Goal: Task Accomplishment & Management: Use online tool/utility

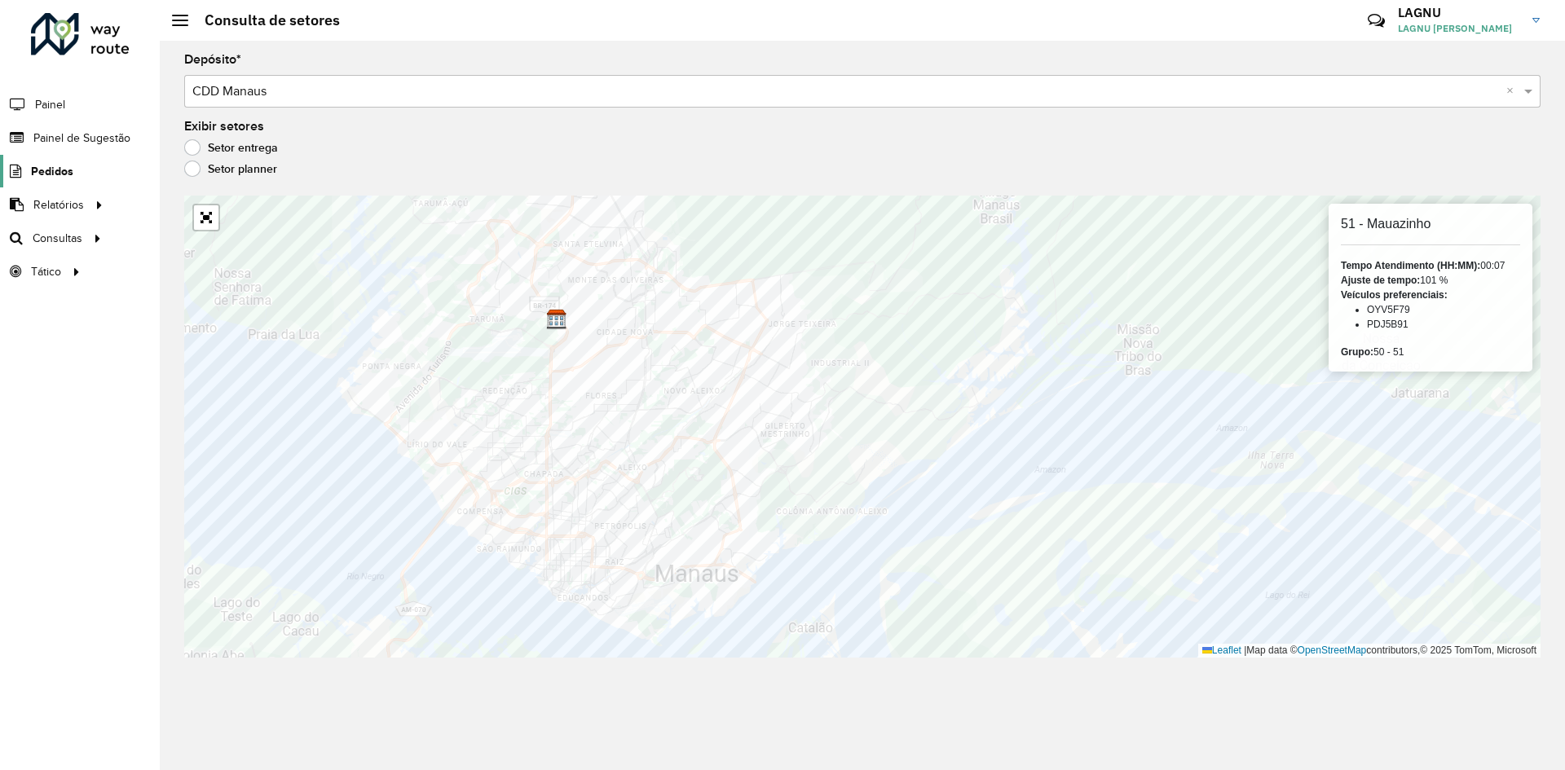
click at [64, 171] on span "Pedidos" at bounding box center [52, 171] width 42 height 17
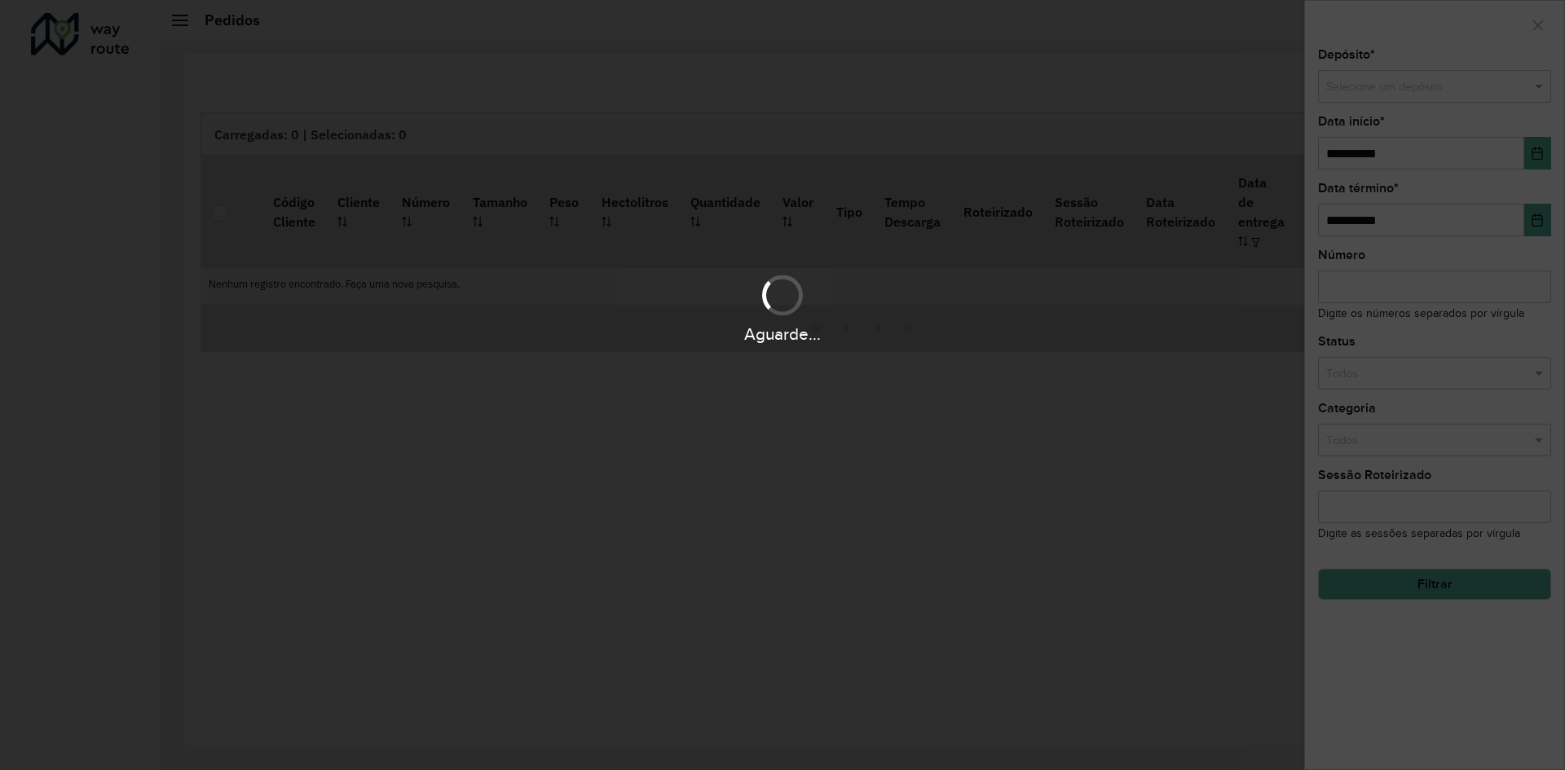
click at [47, 170] on div "Aguarde..." at bounding box center [782, 385] width 1565 height 770
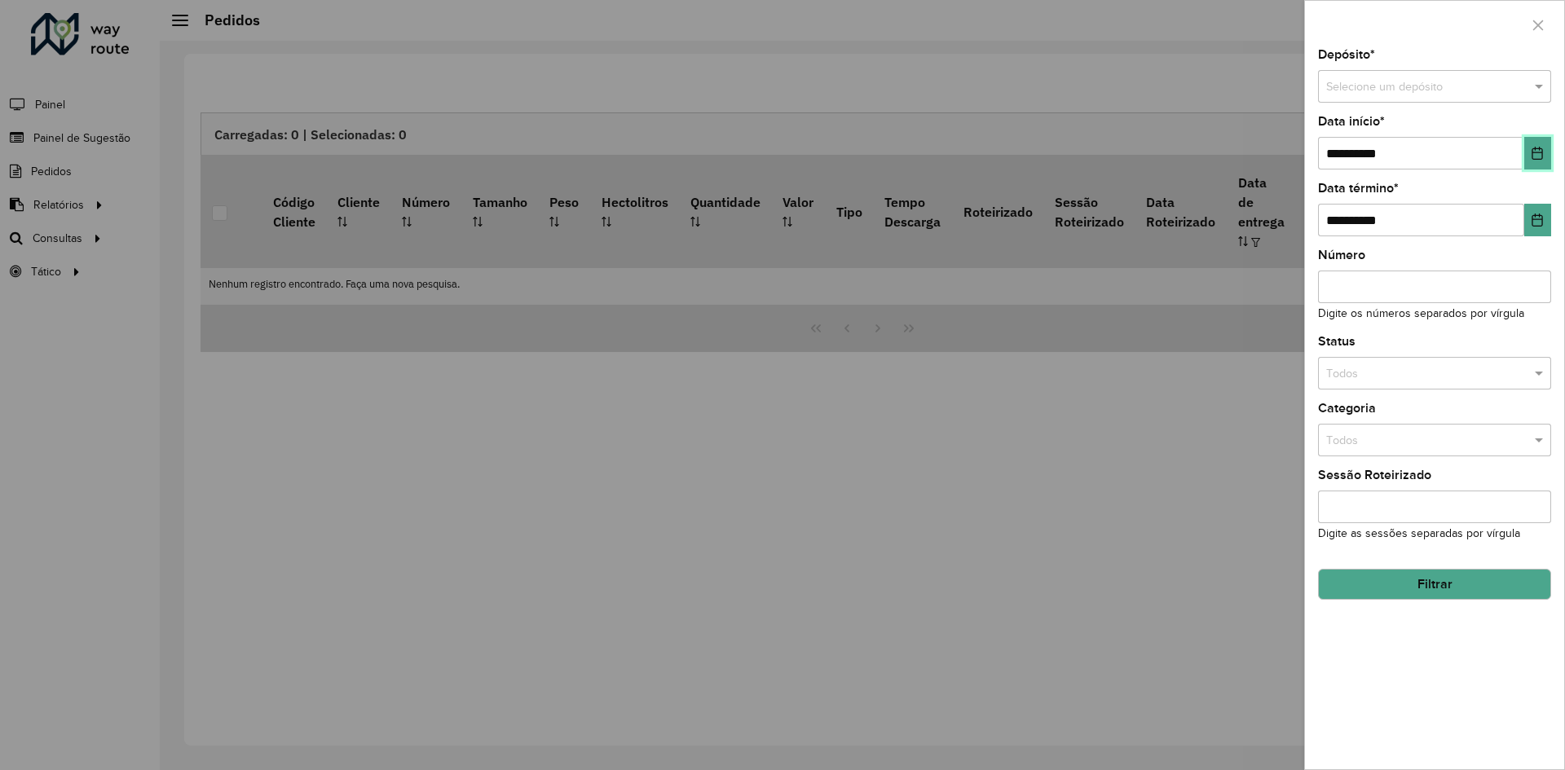
click at [1543, 152] on icon "Choose Date" at bounding box center [1537, 153] width 11 height 13
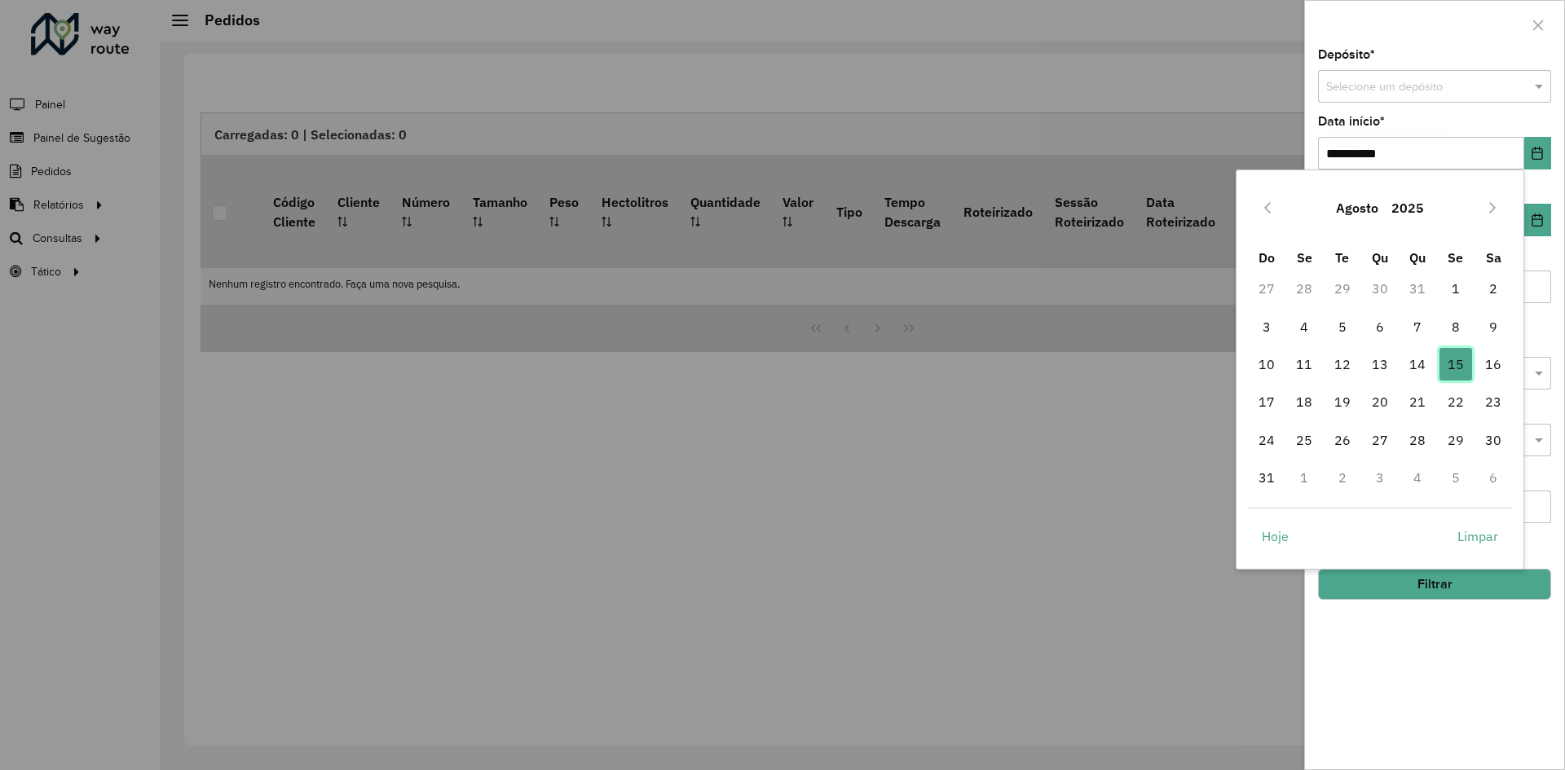
click at [1451, 364] on span "15" at bounding box center [1455, 364] width 33 height 33
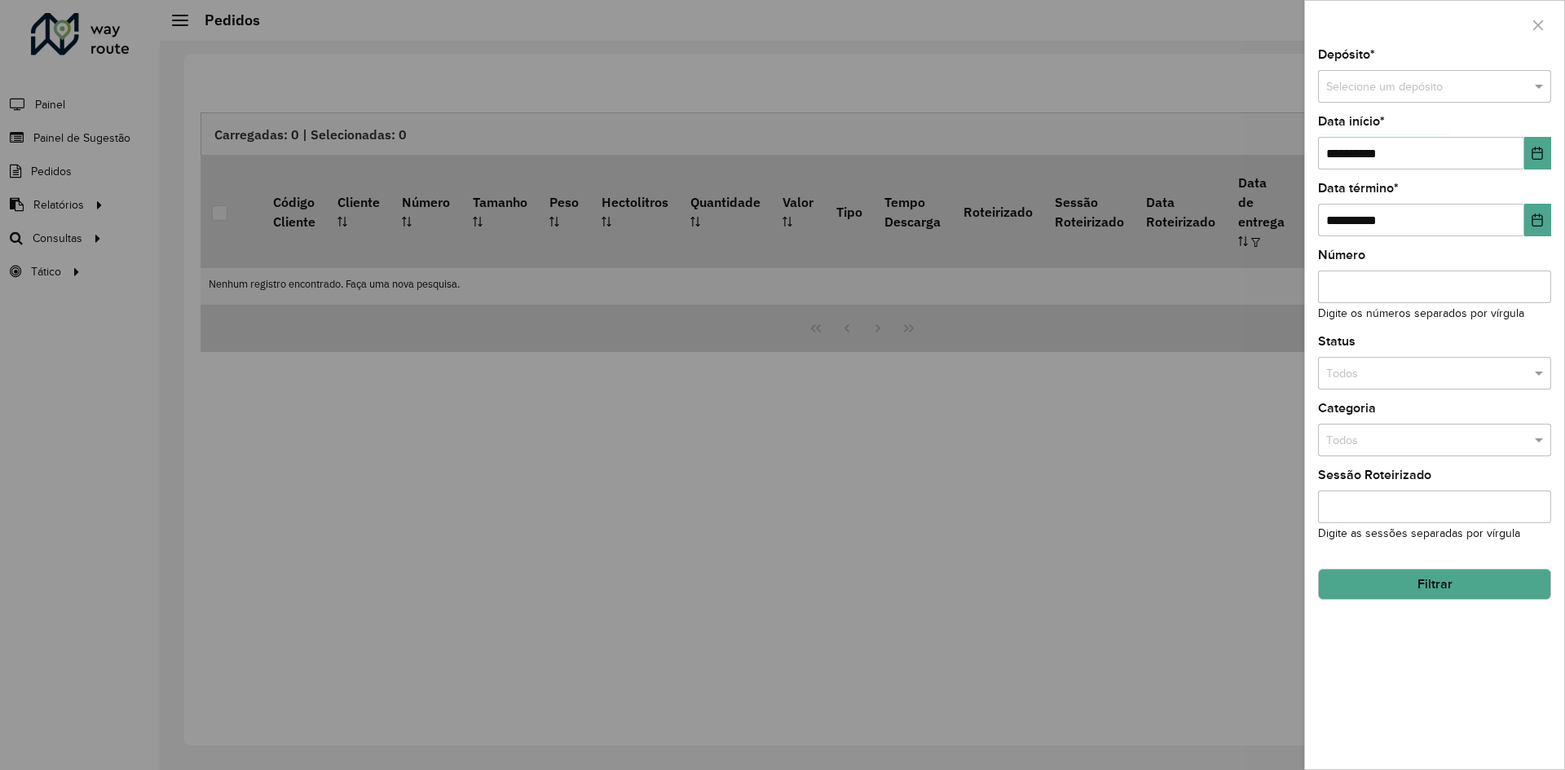
click at [1190, 343] on div at bounding box center [782, 385] width 1565 height 770
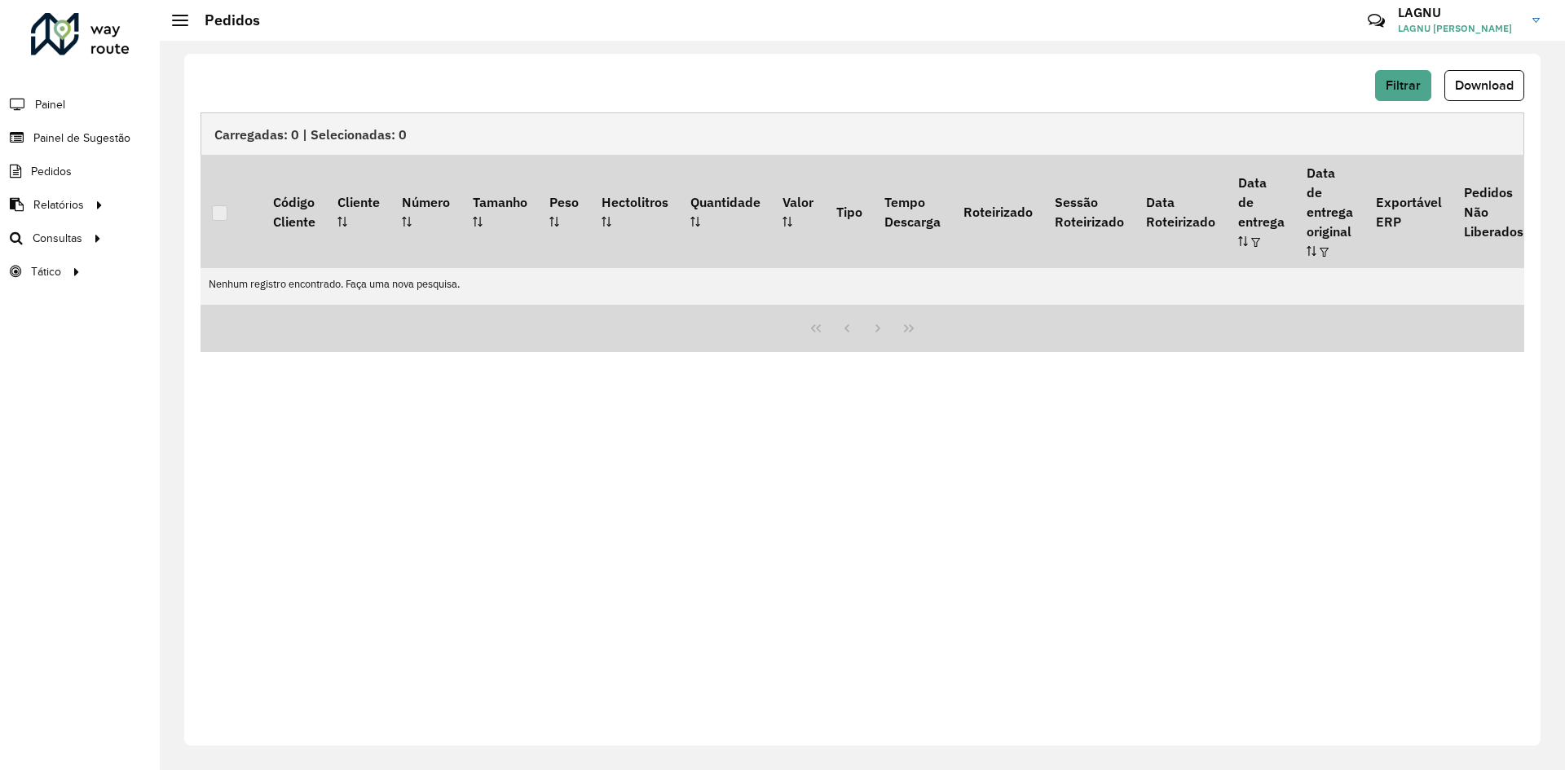
click at [1250, 323] on div at bounding box center [861, 329] width 1323 height 48
click at [1227, 302] on table "Código Cliente Cliente Número Tamanho Peso Hectolitros Quantidade Valor Tipo Te…" at bounding box center [1152, 229] width 1905 height 149
click at [1218, 298] on td "Nenhum registro encontrado. Faça uma nova pesquisa." at bounding box center [982, 284] width 1565 height 32
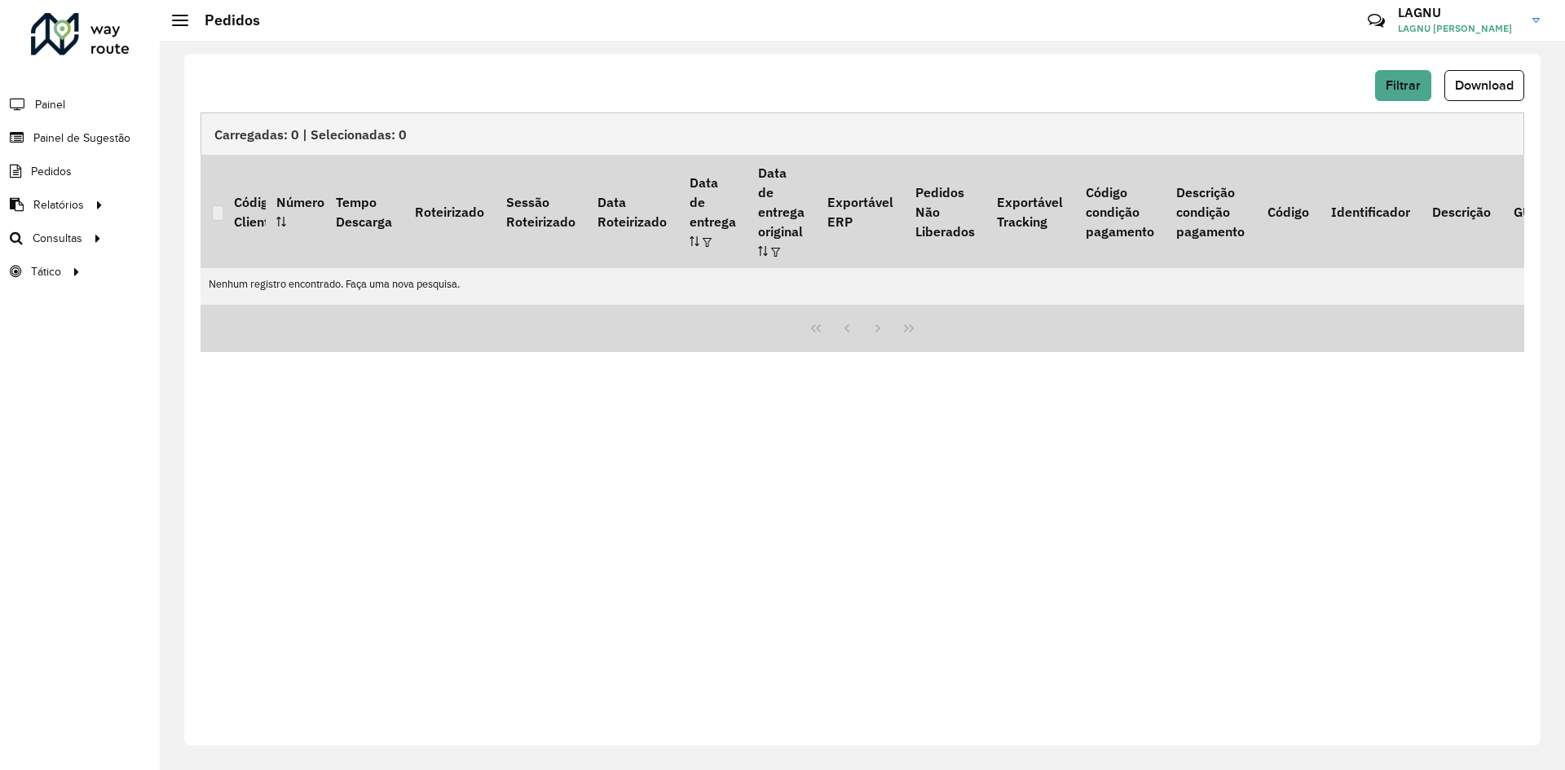
scroll to position [0, 583]
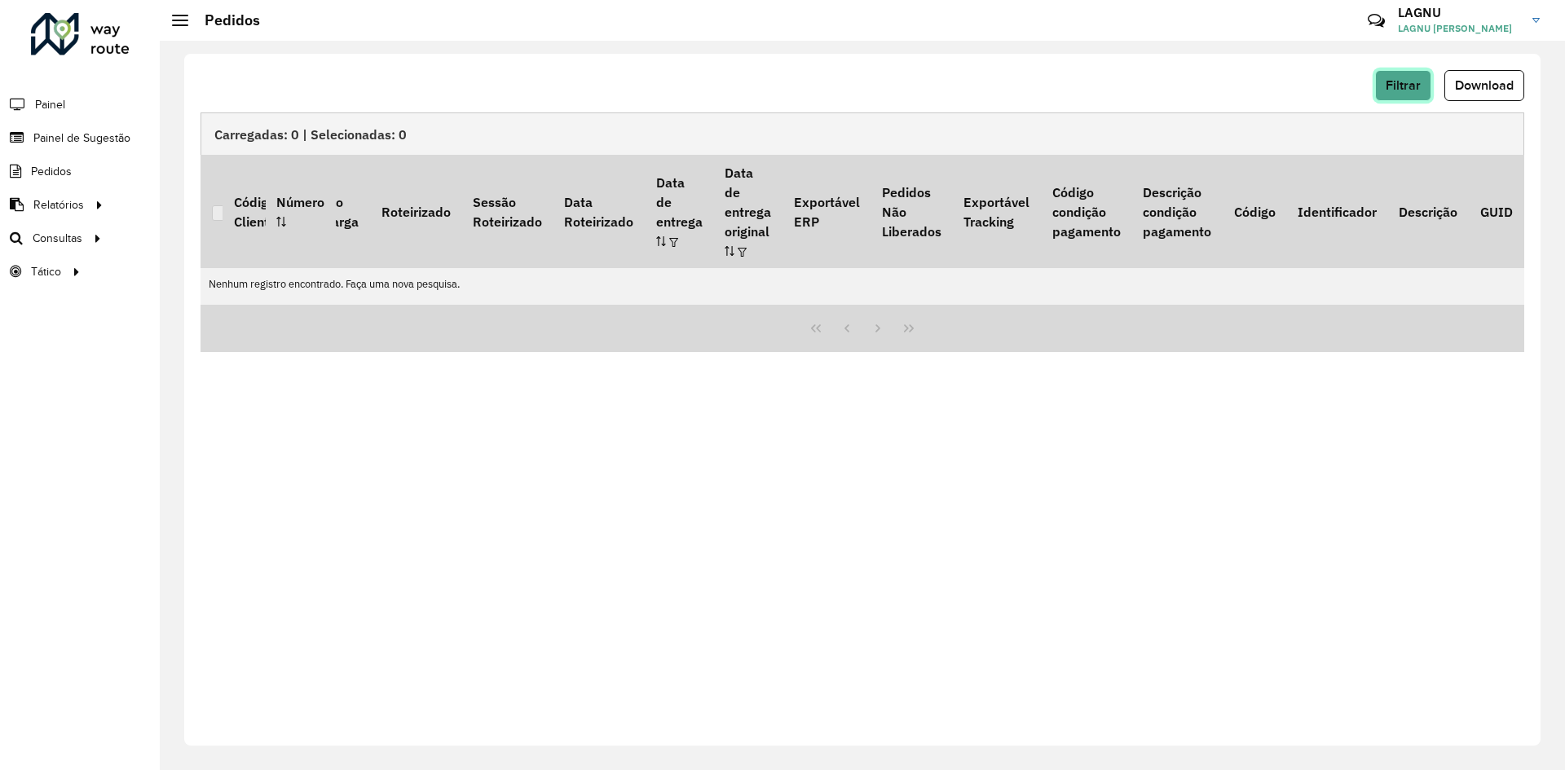
click at [1385, 90] on span "Filtrar" at bounding box center [1402, 85] width 35 height 14
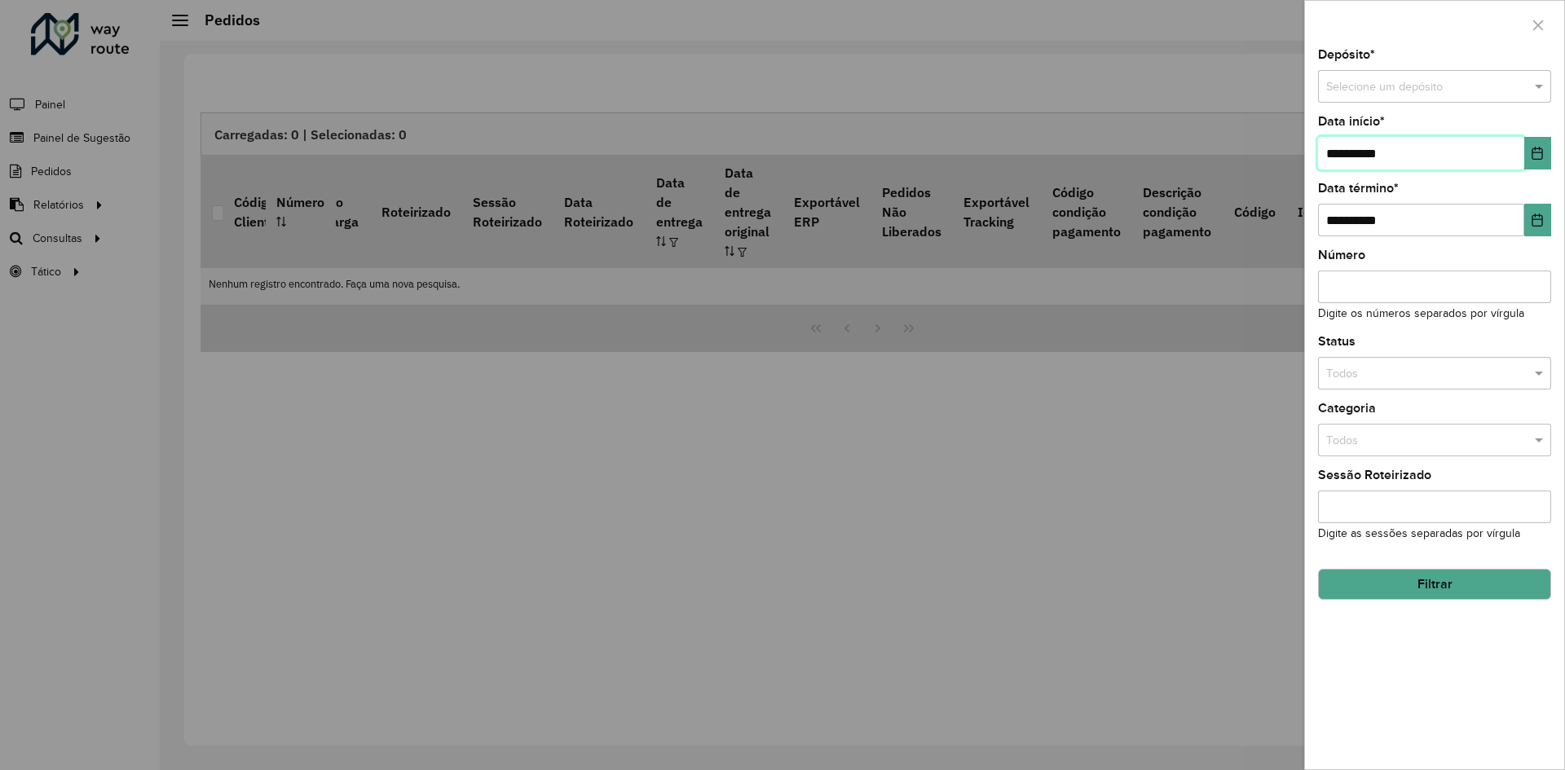
click at [1517, 165] on input "**********" at bounding box center [1421, 153] width 206 height 33
click at [1536, 156] on icon "Choose Date" at bounding box center [1536, 153] width 13 height 13
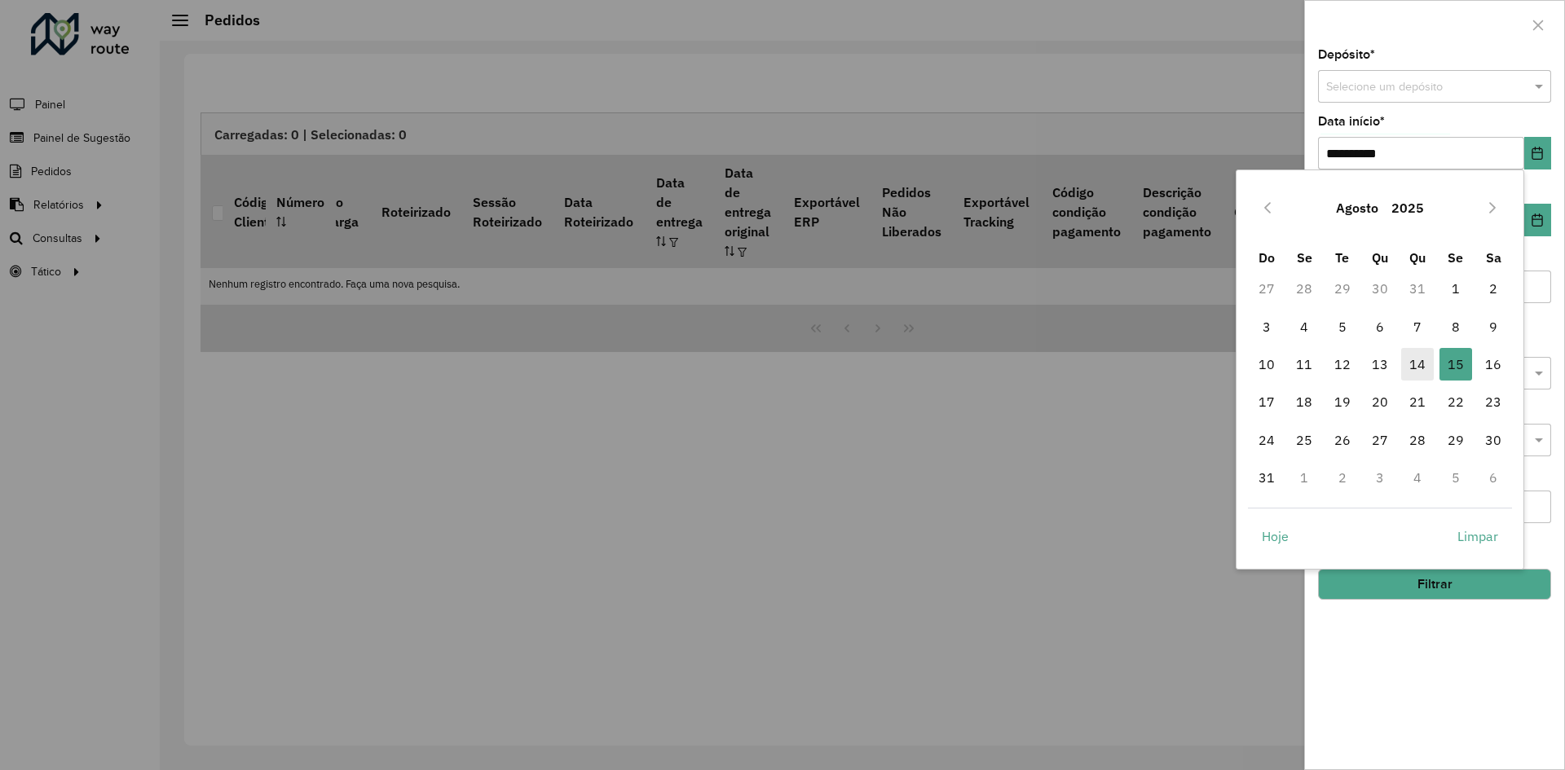
click at [1416, 363] on span "14" at bounding box center [1417, 364] width 33 height 33
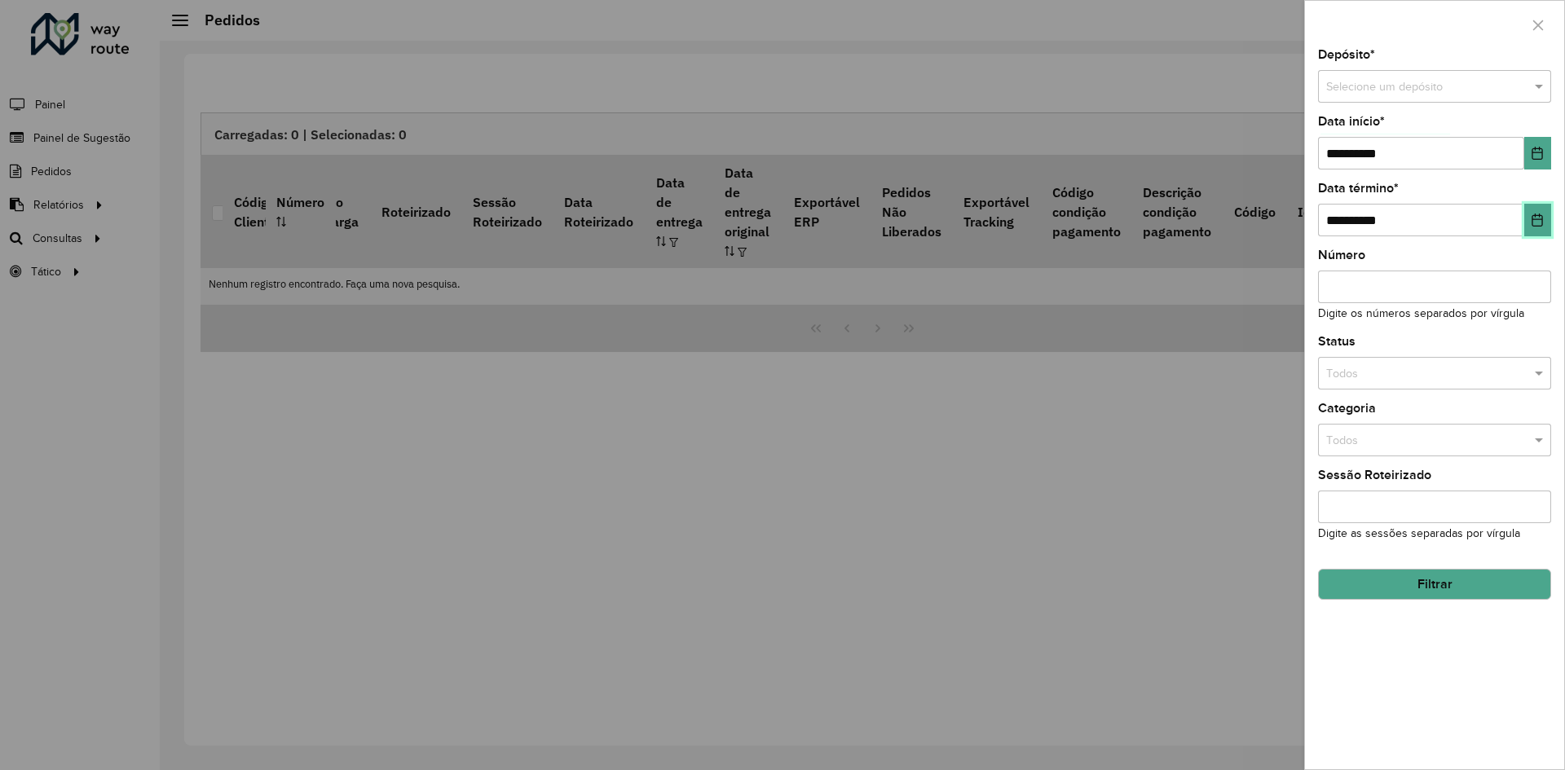
click at [1531, 226] on icon "Choose Date" at bounding box center [1536, 220] width 13 height 13
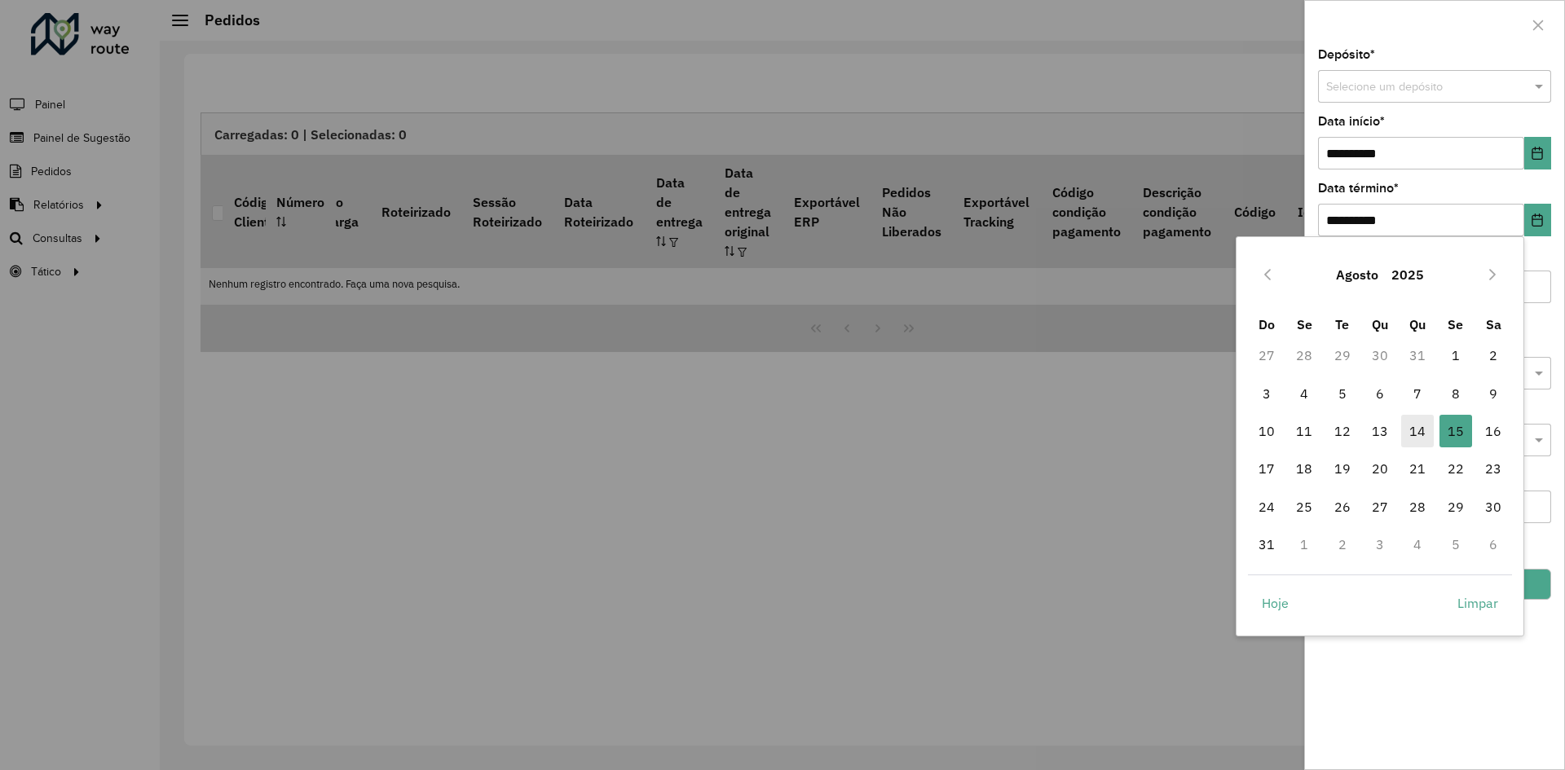
click at [1419, 429] on span "14" at bounding box center [1417, 431] width 33 height 33
click at [1191, 408] on div at bounding box center [782, 385] width 1565 height 770
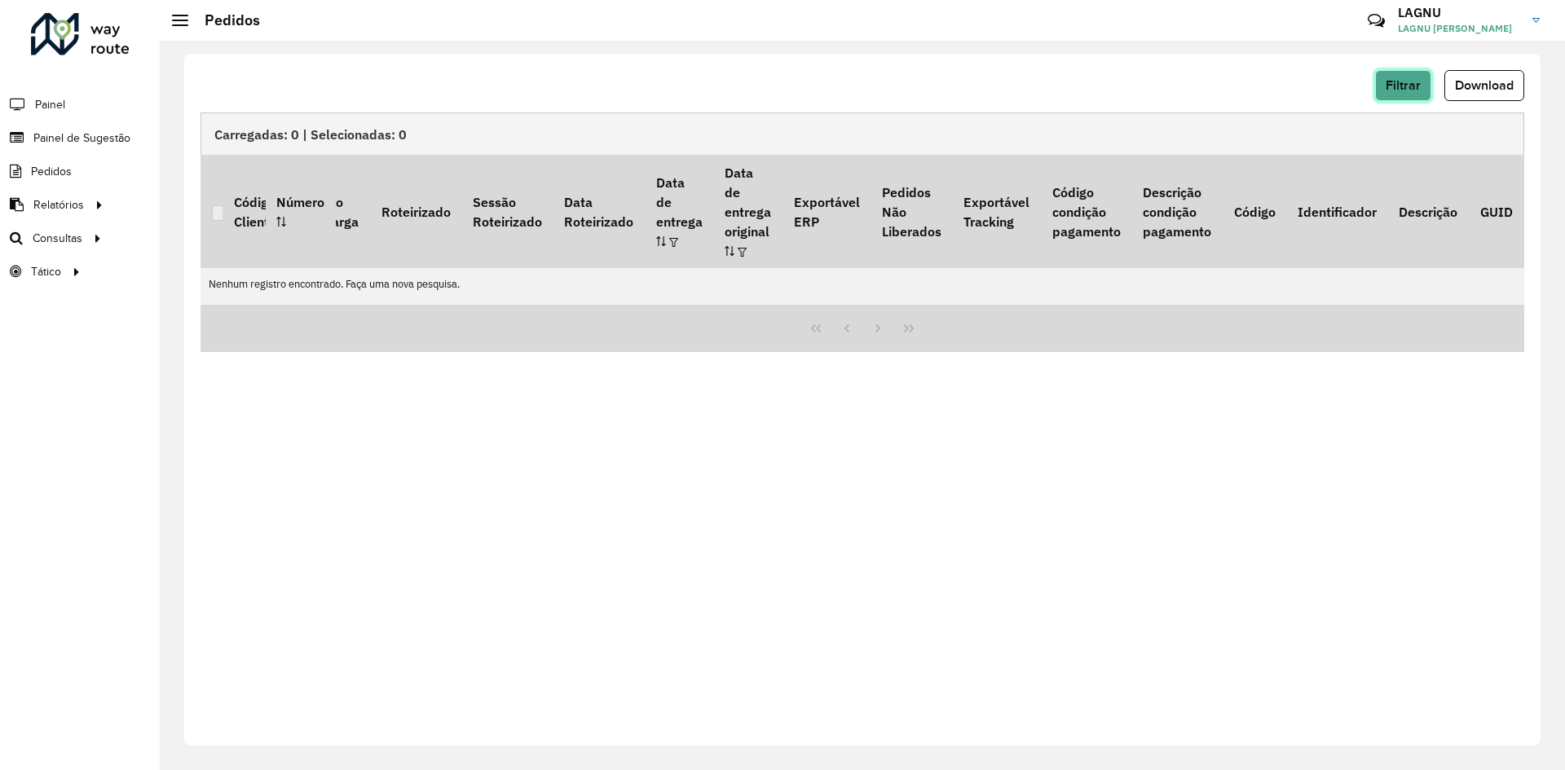
click at [1404, 81] on span "Filtrar" at bounding box center [1402, 85] width 35 height 14
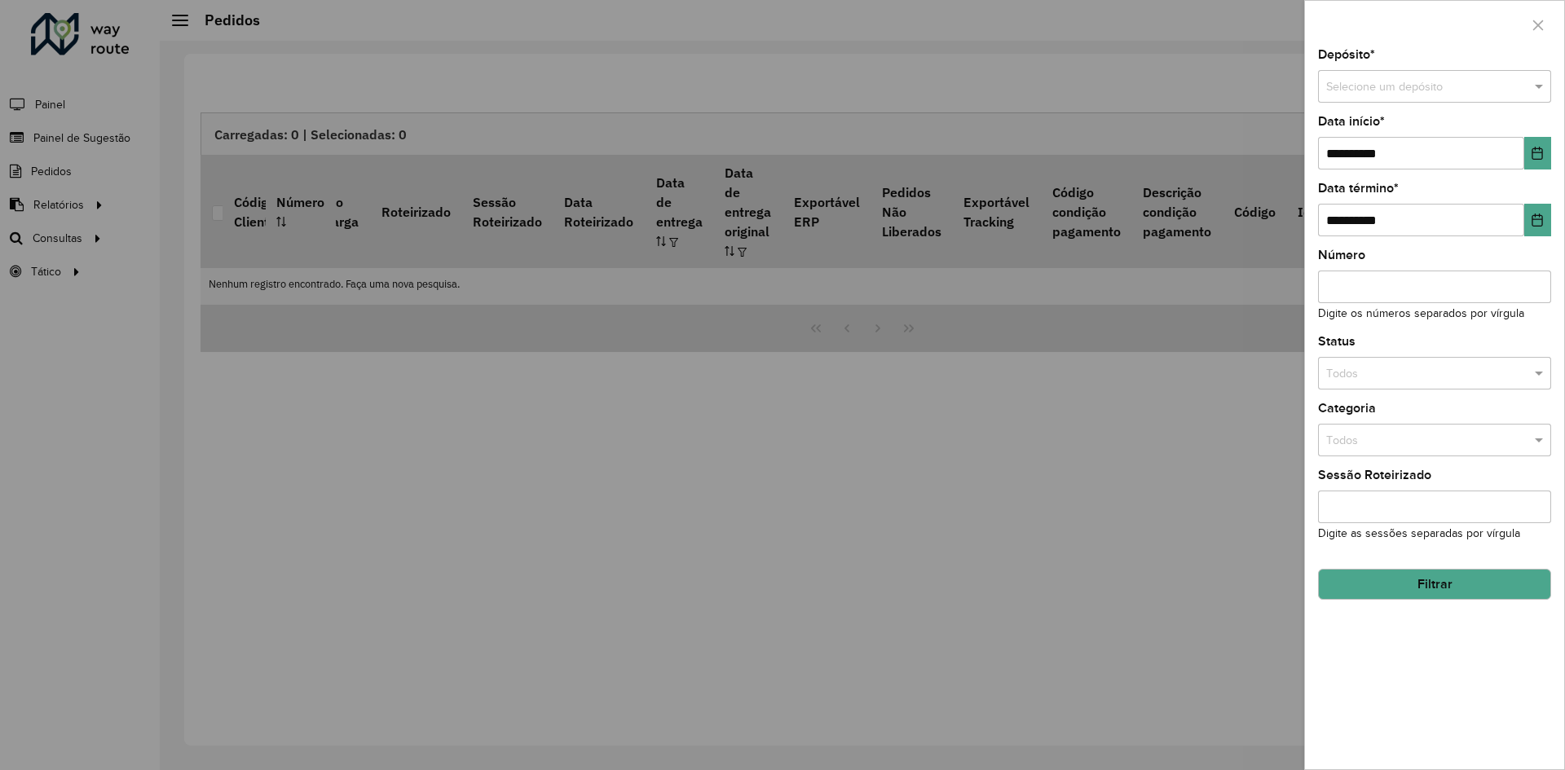
click at [1410, 595] on button "Filtrar" at bounding box center [1434, 584] width 233 height 31
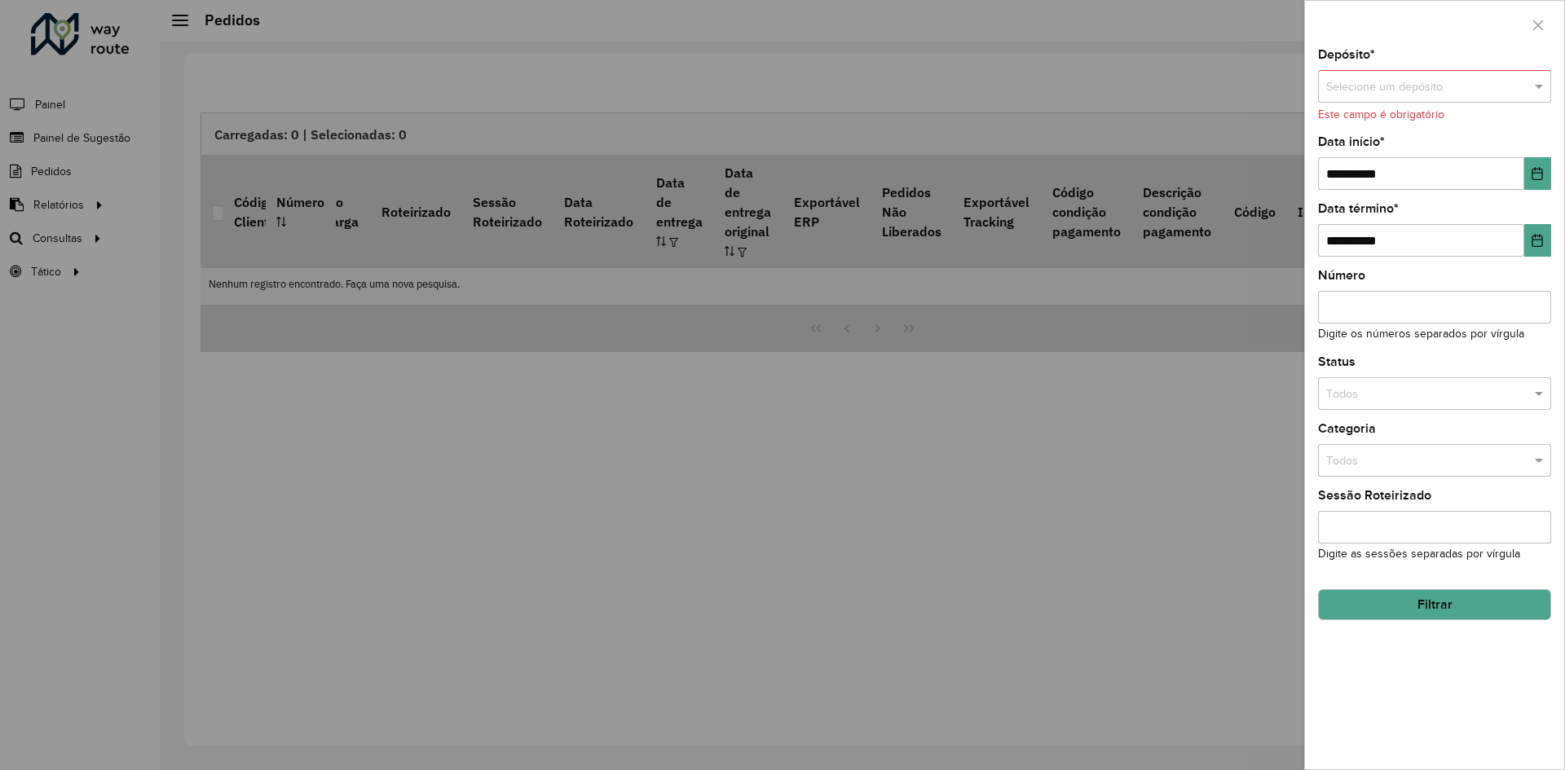
click at [1408, 610] on button "Filtrar" at bounding box center [1434, 604] width 233 height 31
click at [1419, 78] on input "text" at bounding box center [1418, 87] width 184 height 18
click at [1403, 152] on div "CDD Manaus" at bounding box center [1434, 159] width 231 height 26
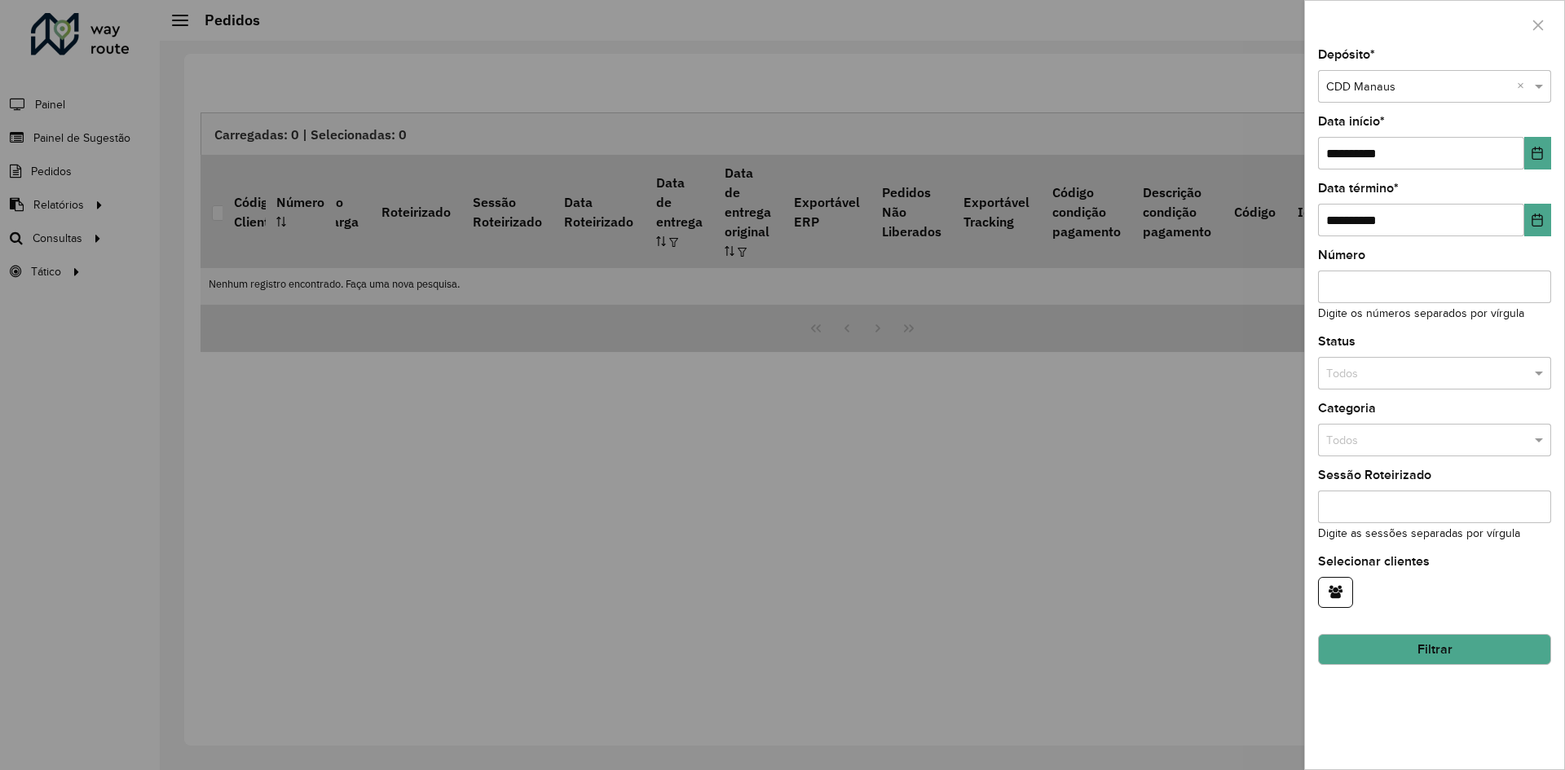
click at [1415, 656] on button "Filtrar" at bounding box center [1434, 649] width 233 height 31
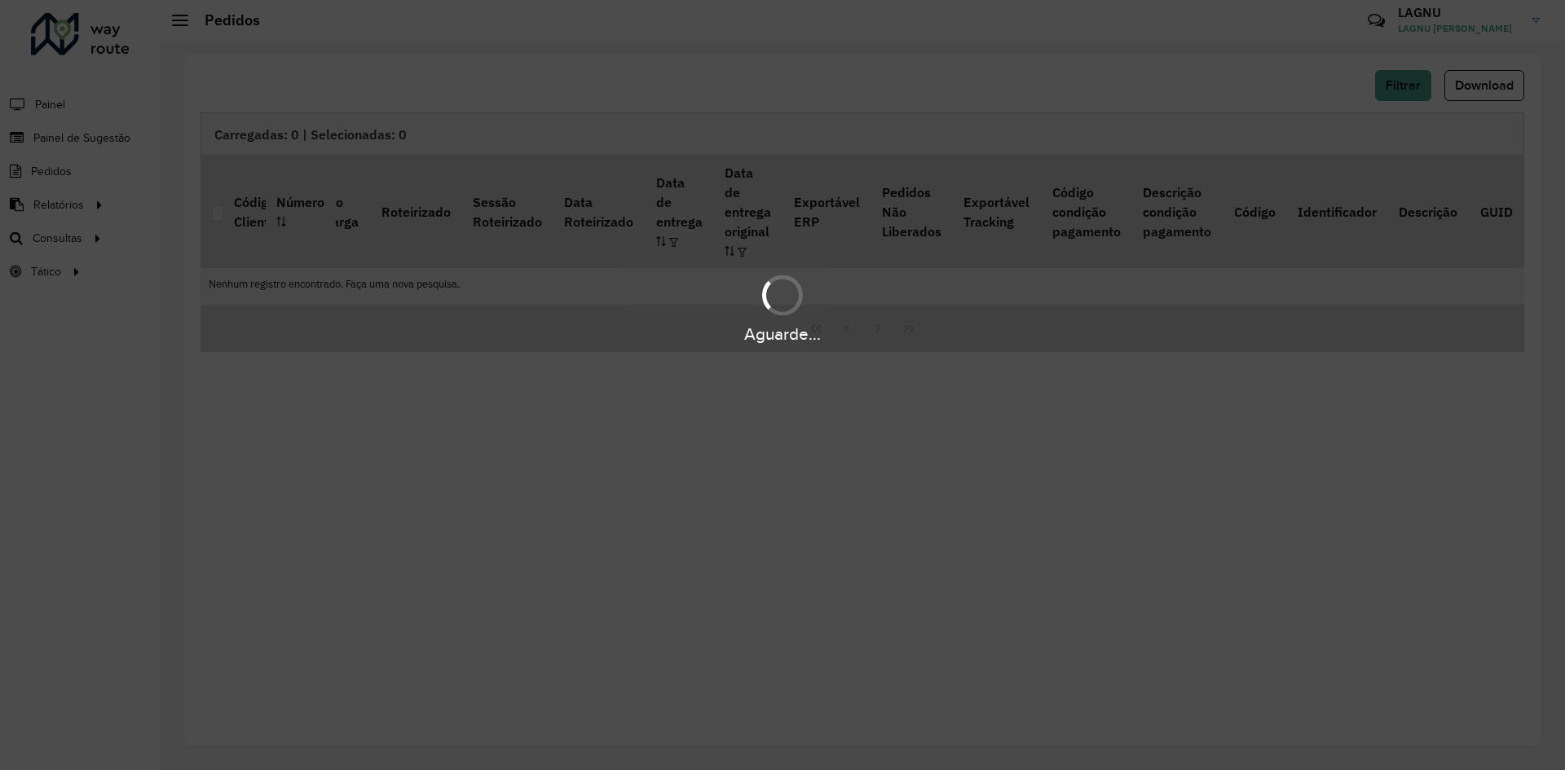
click at [841, 334] on div "Aguarde..." at bounding box center [782, 333] width 1565 height 25
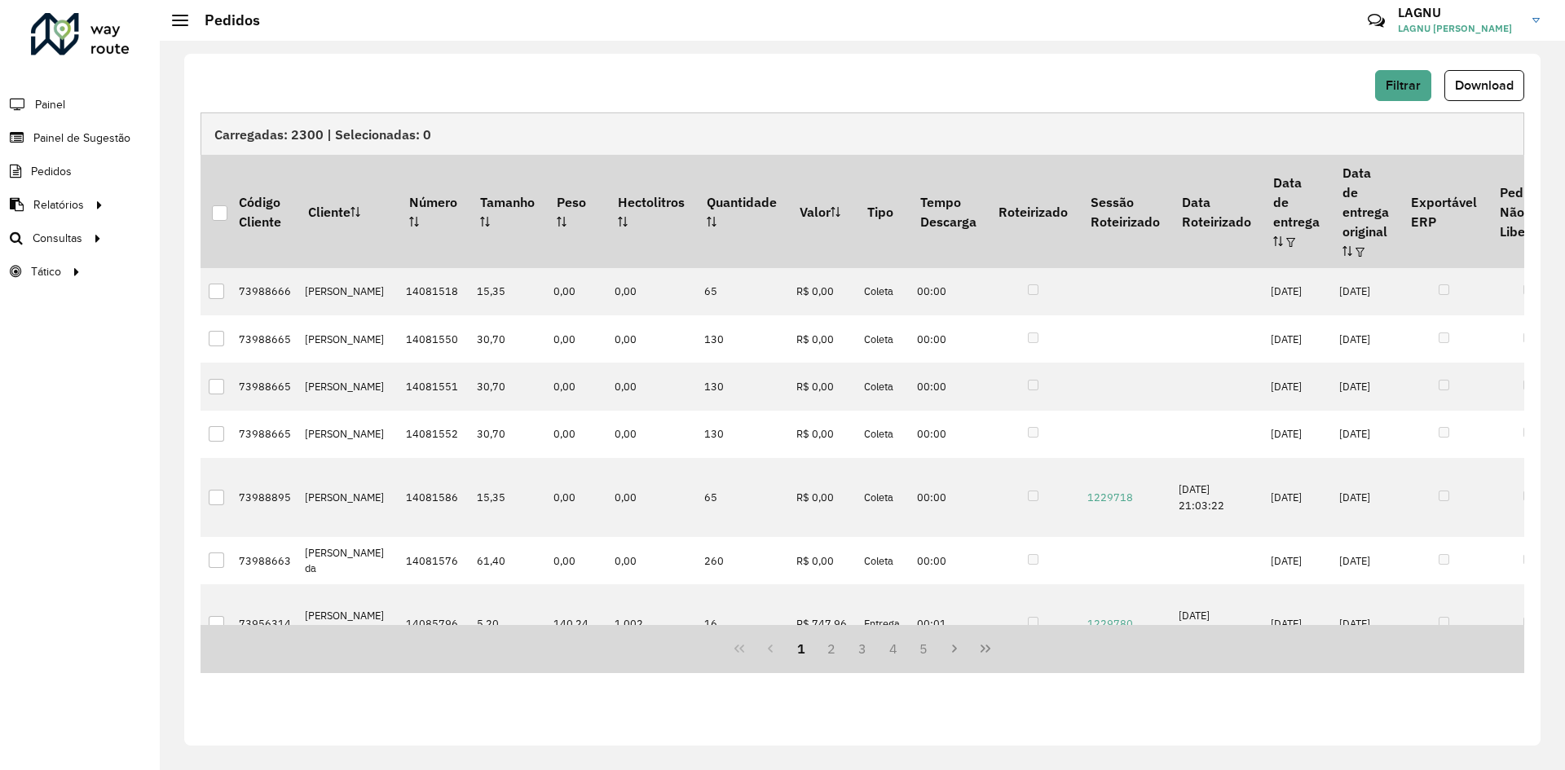
scroll to position [0, 0]
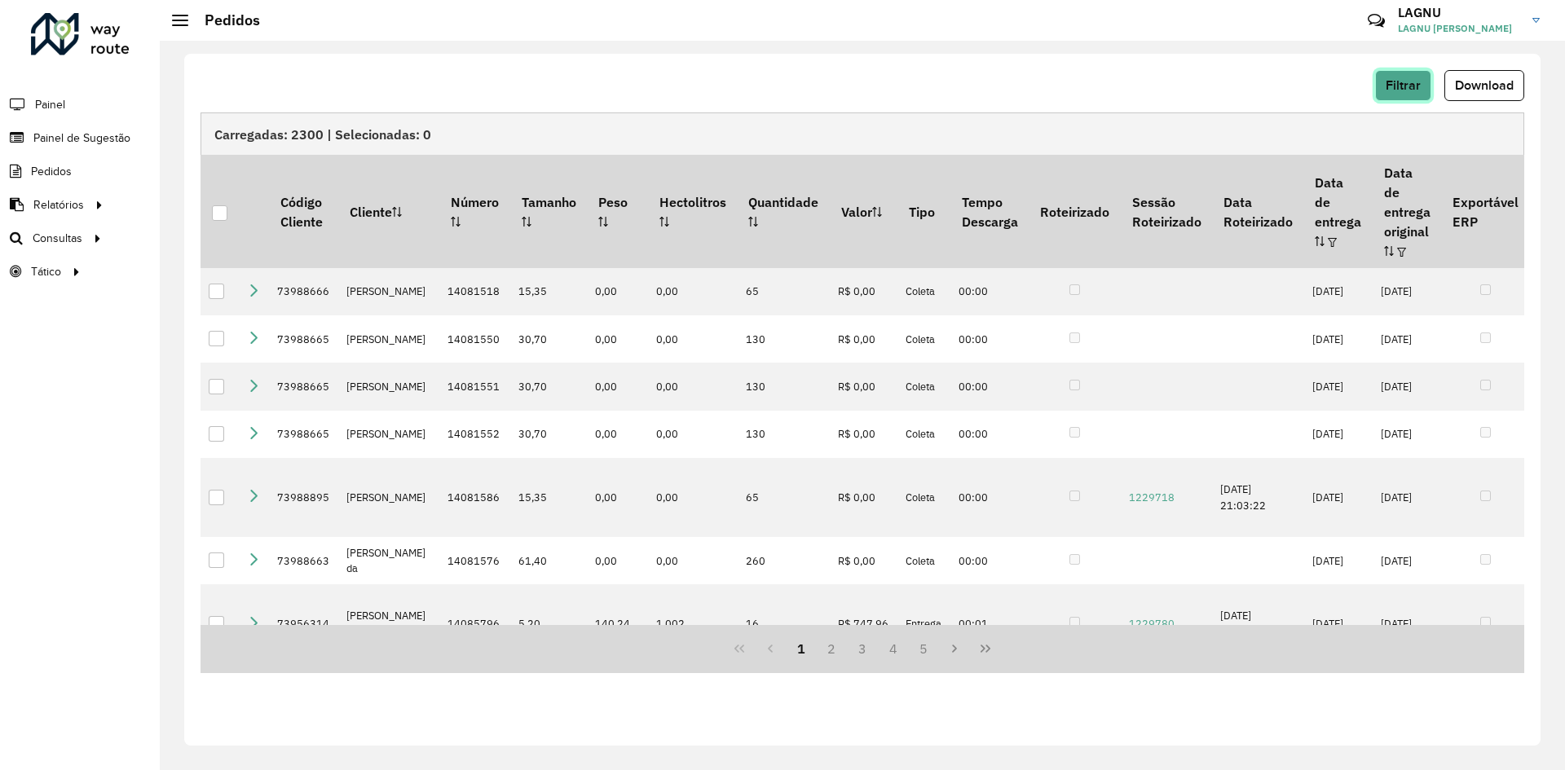
click at [1394, 99] on button "Filtrar" at bounding box center [1403, 85] width 56 height 31
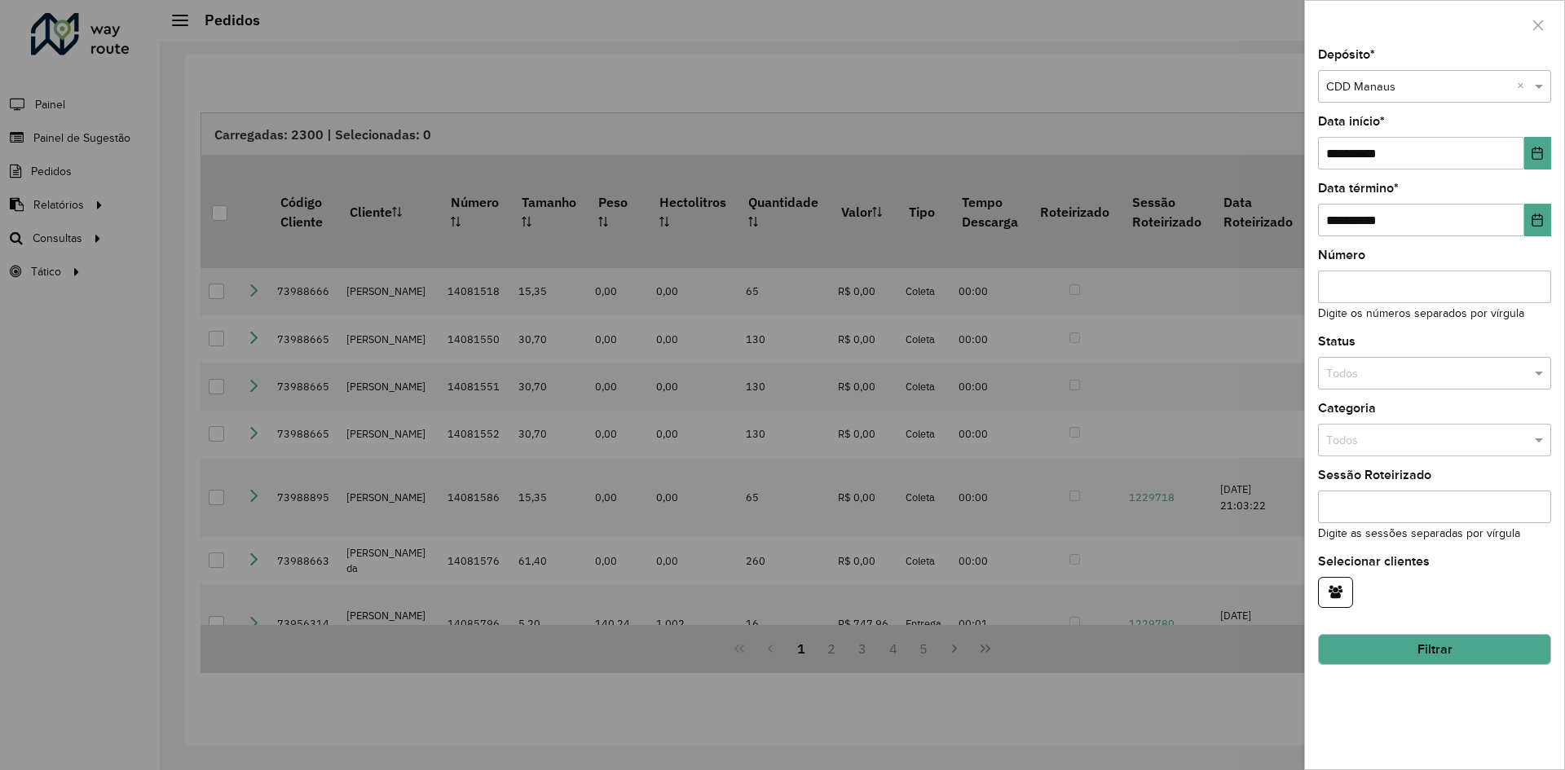
click at [1376, 289] on input "Número" at bounding box center [1434, 287] width 233 height 33
paste input "*****"
type input "*****"
click at [1416, 658] on button "Filtrar" at bounding box center [1434, 649] width 233 height 31
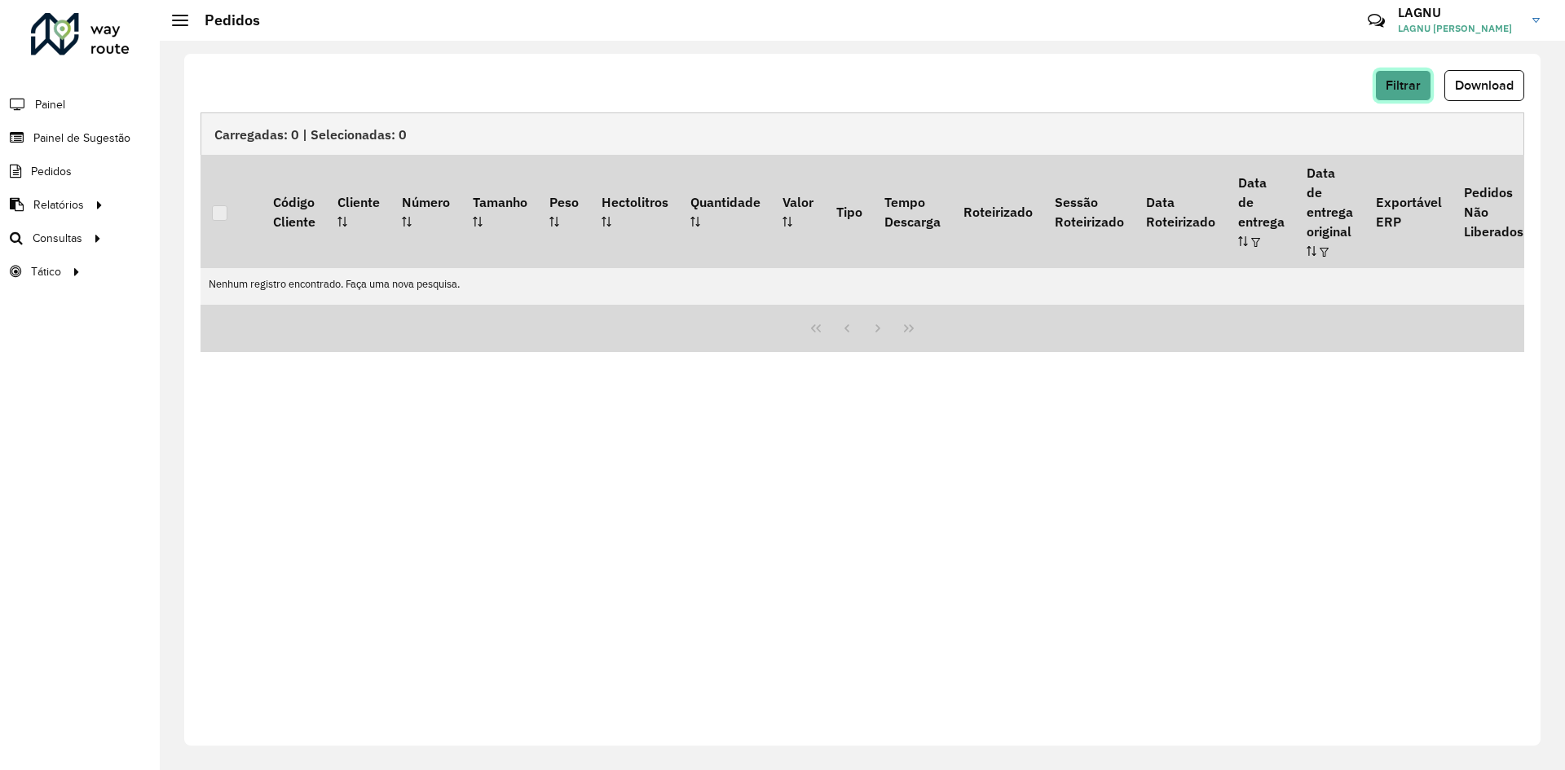
click at [1399, 96] on button "Filtrar" at bounding box center [1403, 85] width 56 height 31
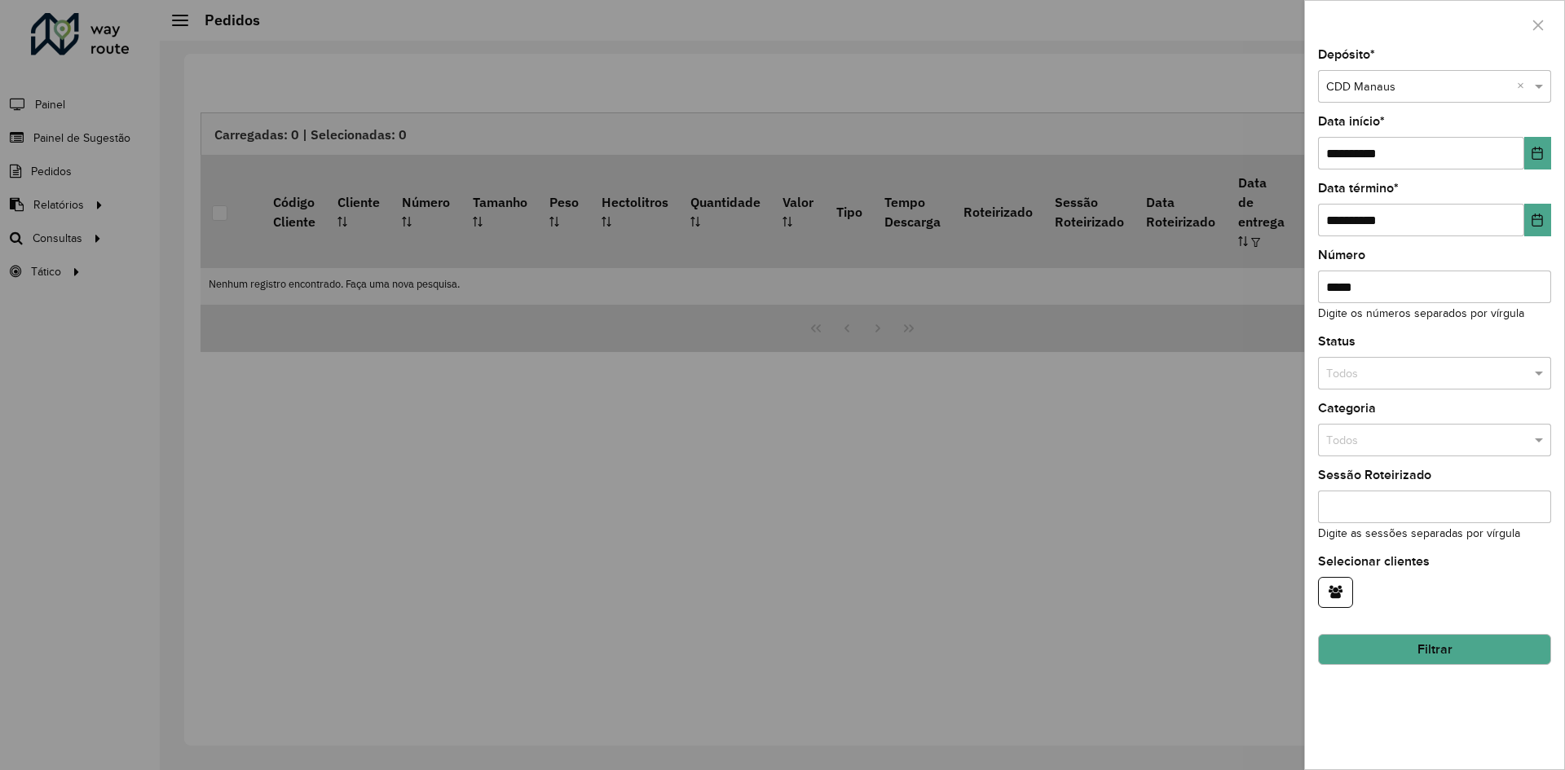
drag, startPoint x: 1365, startPoint y: 286, endPoint x: 1300, endPoint y: 289, distance: 65.3
click at [1300, 289] on body "**********" at bounding box center [782, 385] width 1565 height 770
click at [1386, 459] on div "**********" at bounding box center [1434, 409] width 259 height 720
click at [1343, 590] on button "button" at bounding box center [1335, 592] width 35 height 31
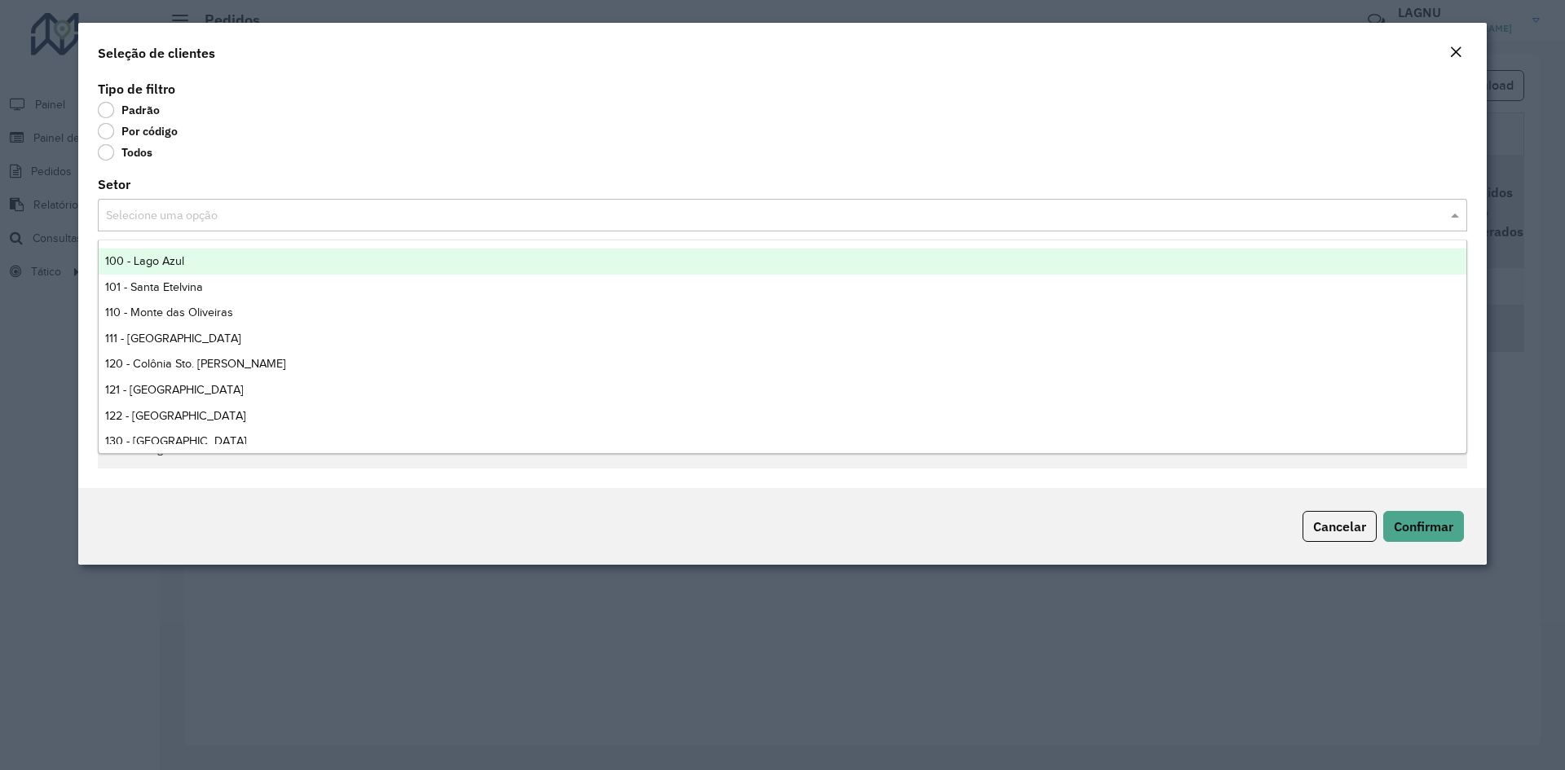
click at [1108, 209] on input "text" at bounding box center [766, 216] width 1320 height 18
click at [1109, 219] on input "text" at bounding box center [766, 216] width 1320 height 18
click at [970, 179] on div "Setor Selecione uma opção" at bounding box center [782, 204] width 1369 height 53
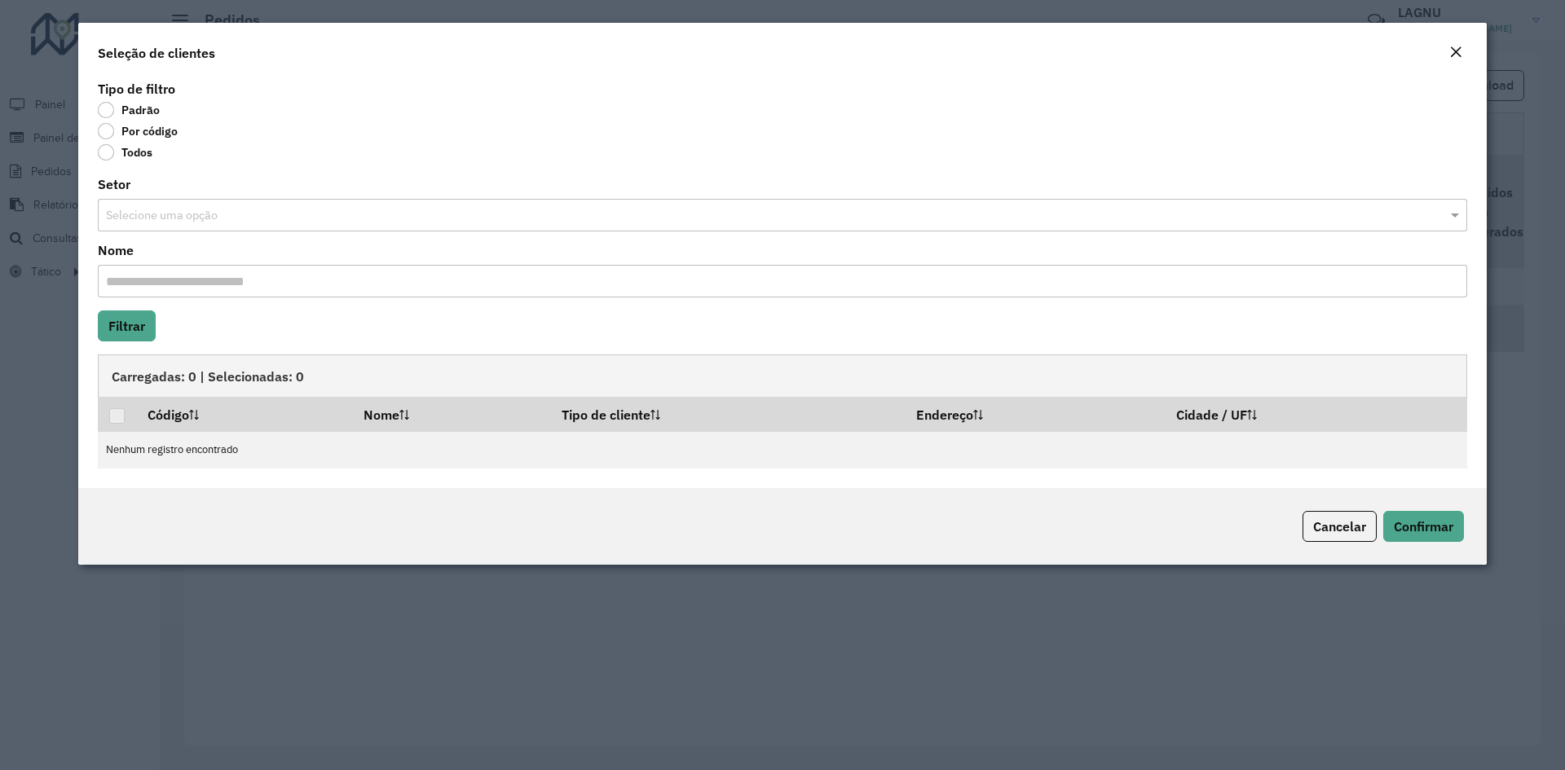
click at [212, 284] on input "Nome" at bounding box center [782, 281] width 1369 height 33
click at [217, 225] on div "Selecione uma opção" at bounding box center [782, 215] width 1369 height 33
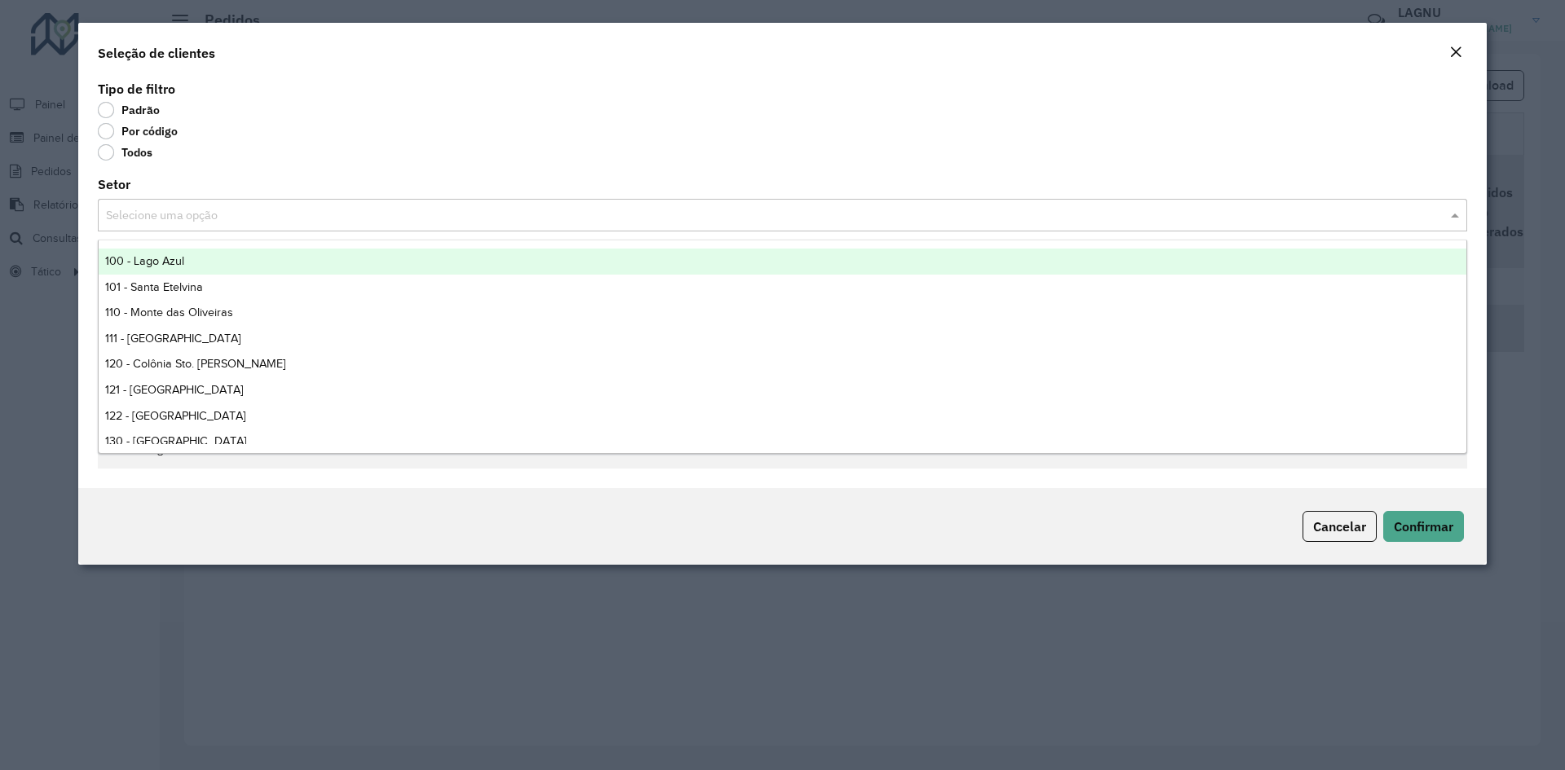
click at [293, 171] on div "Tipo de filtro Padrão Por código Todos Setor Selecione uma opção Nome Filtrar C…" at bounding box center [782, 283] width 1408 height 412
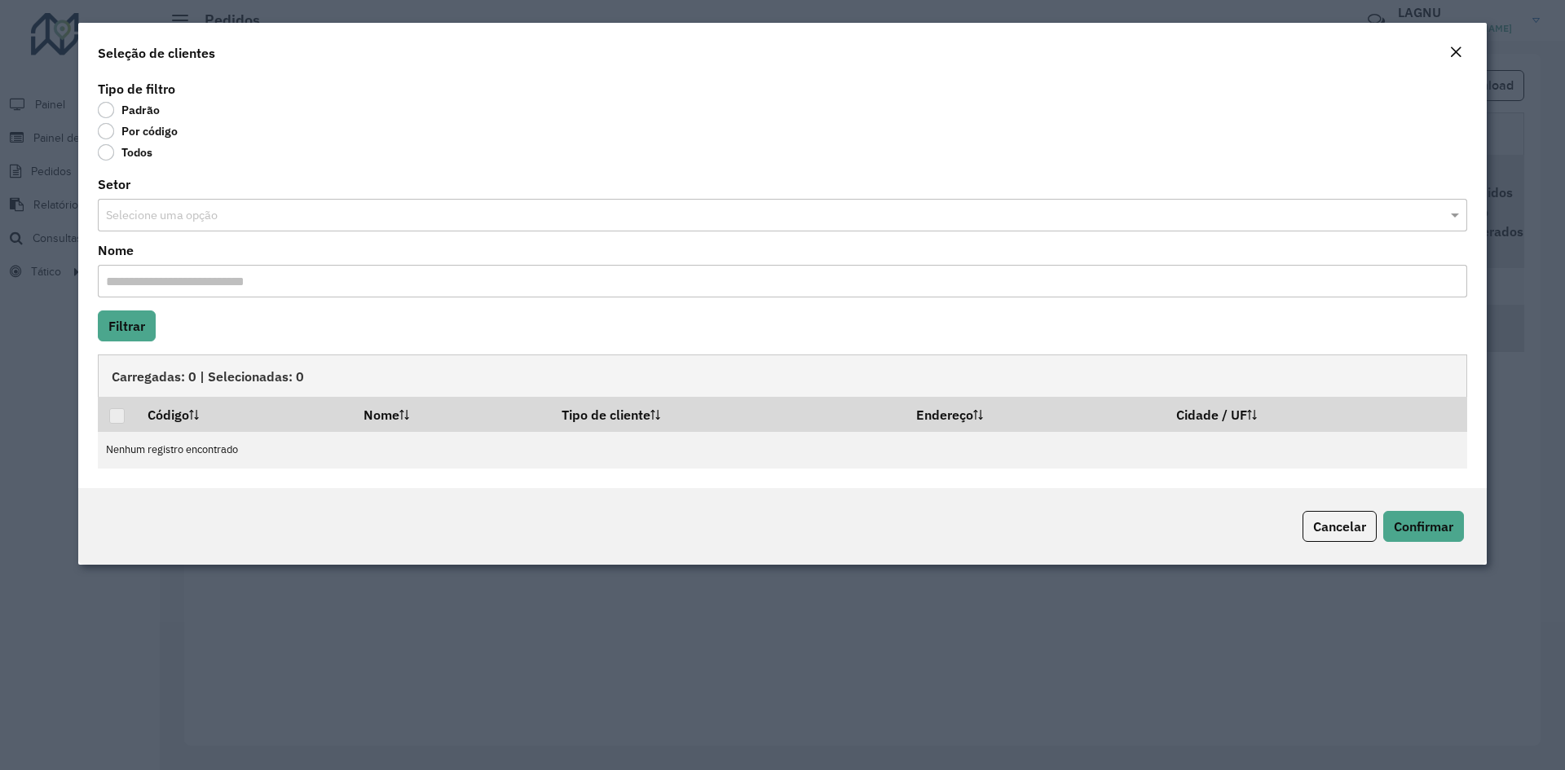
click at [297, 285] on input "Nome" at bounding box center [782, 281] width 1369 height 33
paste input "*****"
click at [274, 309] on div "Tipo de filtro Padrão Por código Todos Setor Selecione uma opção Nome ***** Fil…" at bounding box center [782, 283] width 1408 height 412
click at [169, 327] on hb-field-button "Filtrar" at bounding box center [782, 325] width 1369 height 31
click at [145, 326] on button "Filtrar" at bounding box center [127, 325] width 58 height 31
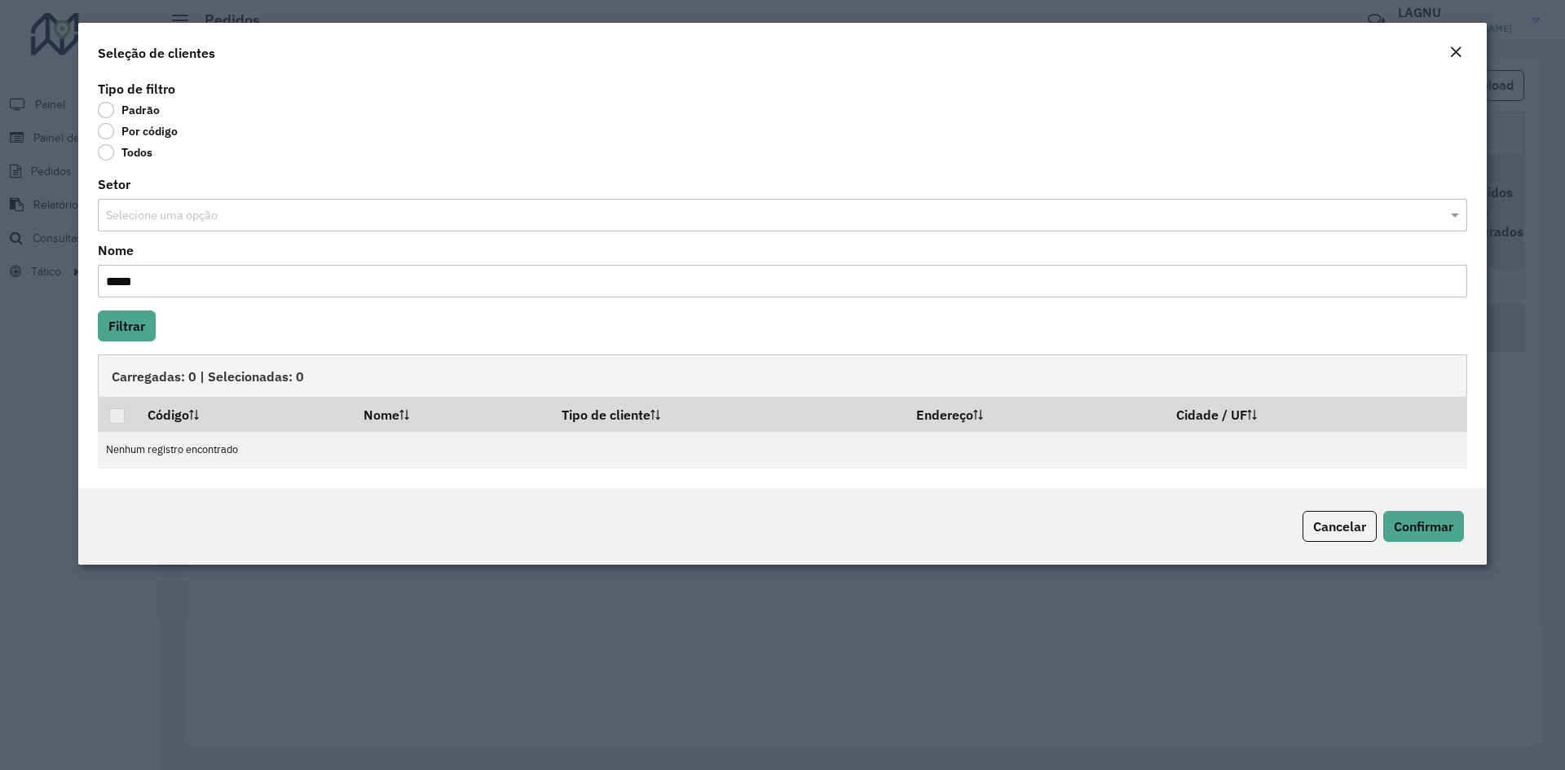
click at [196, 283] on input "*****" at bounding box center [782, 281] width 1369 height 33
type input "******"
click at [143, 318] on button "Filtrar" at bounding box center [127, 325] width 58 height 31
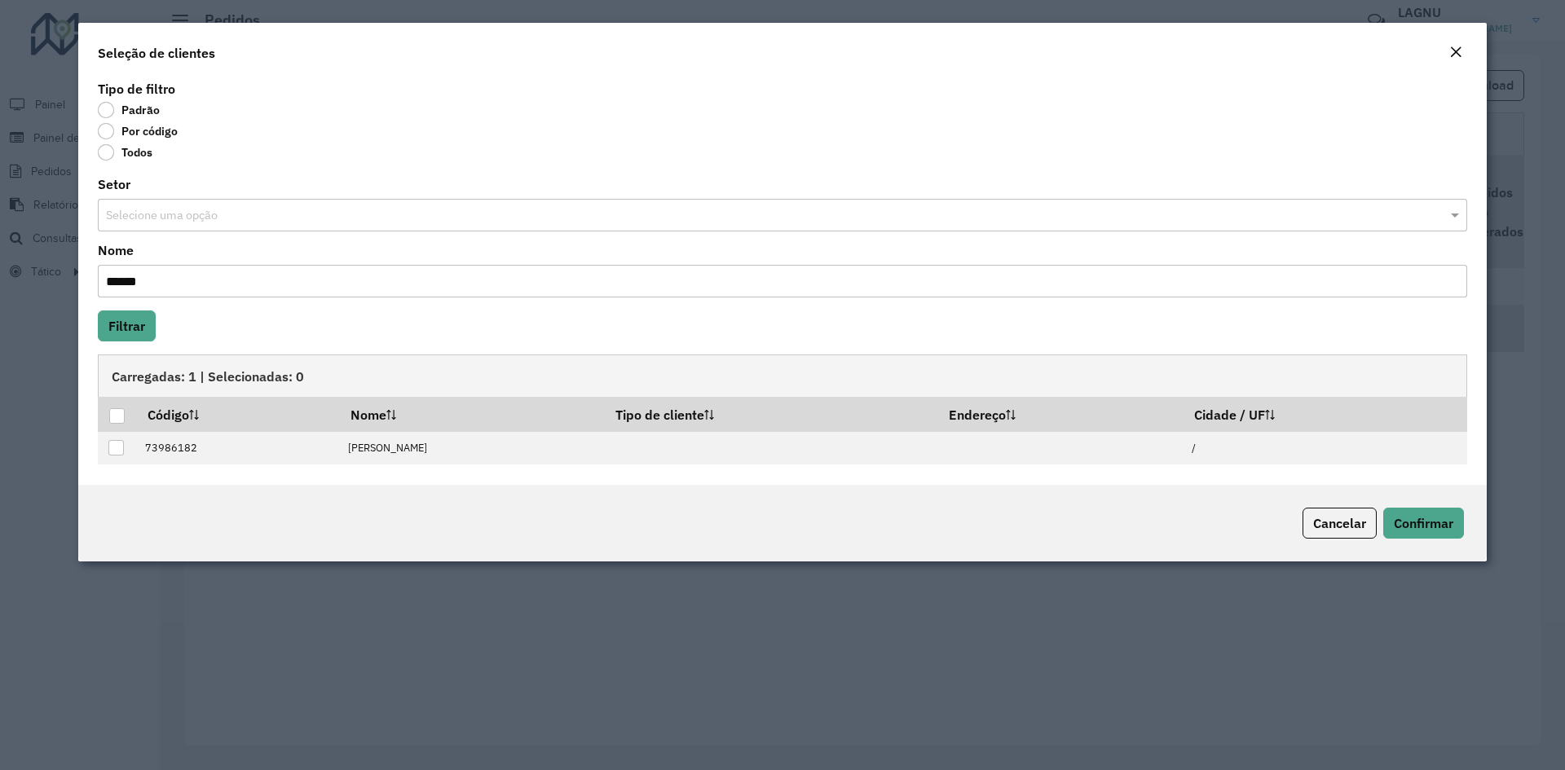
click at [1452, 50] on em "Close" at bounding box center [1455, 52] width 13 height 13
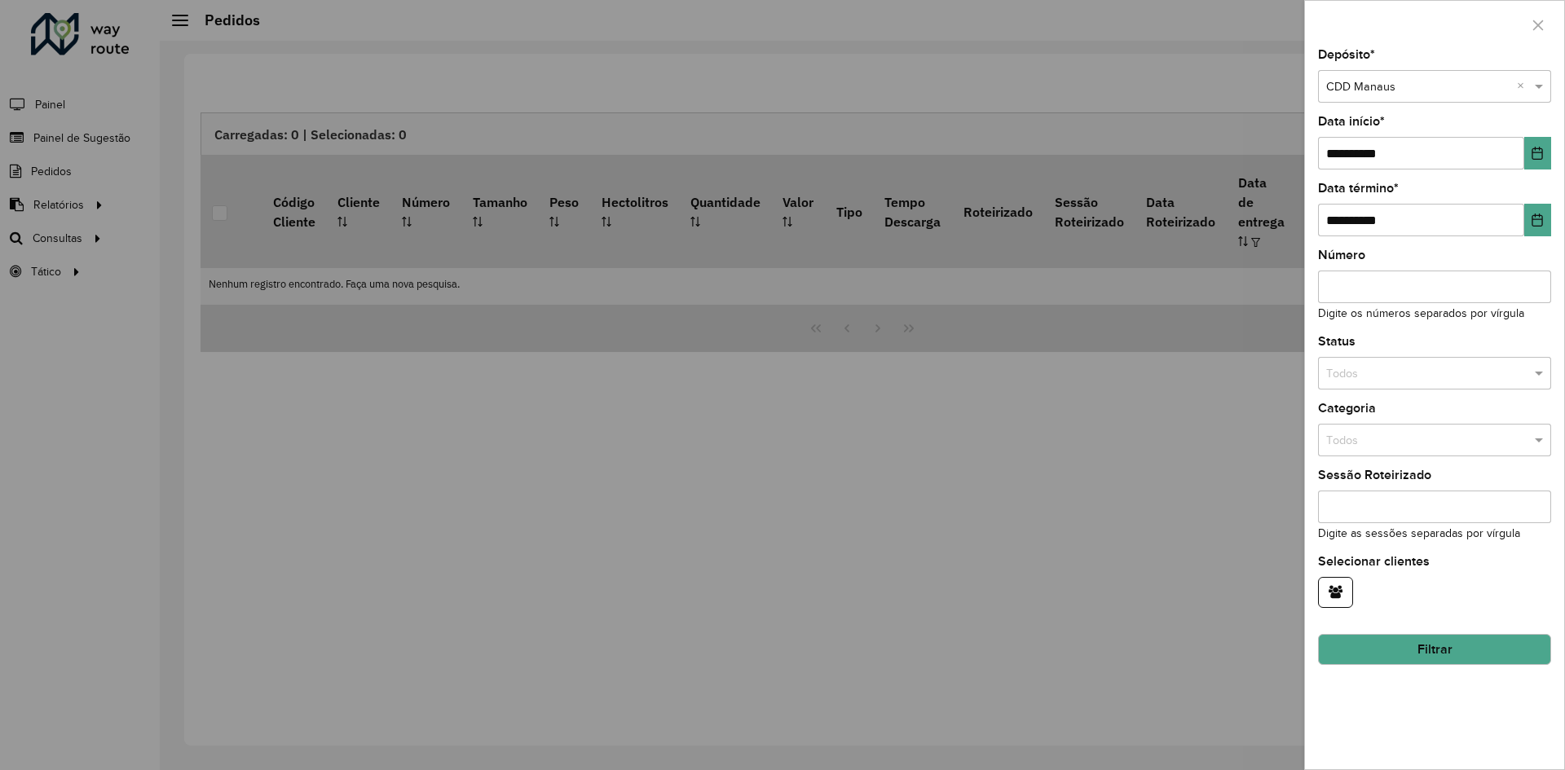
click at [323, 487] on div at bounding box center [782, 385] width 1565 height 770
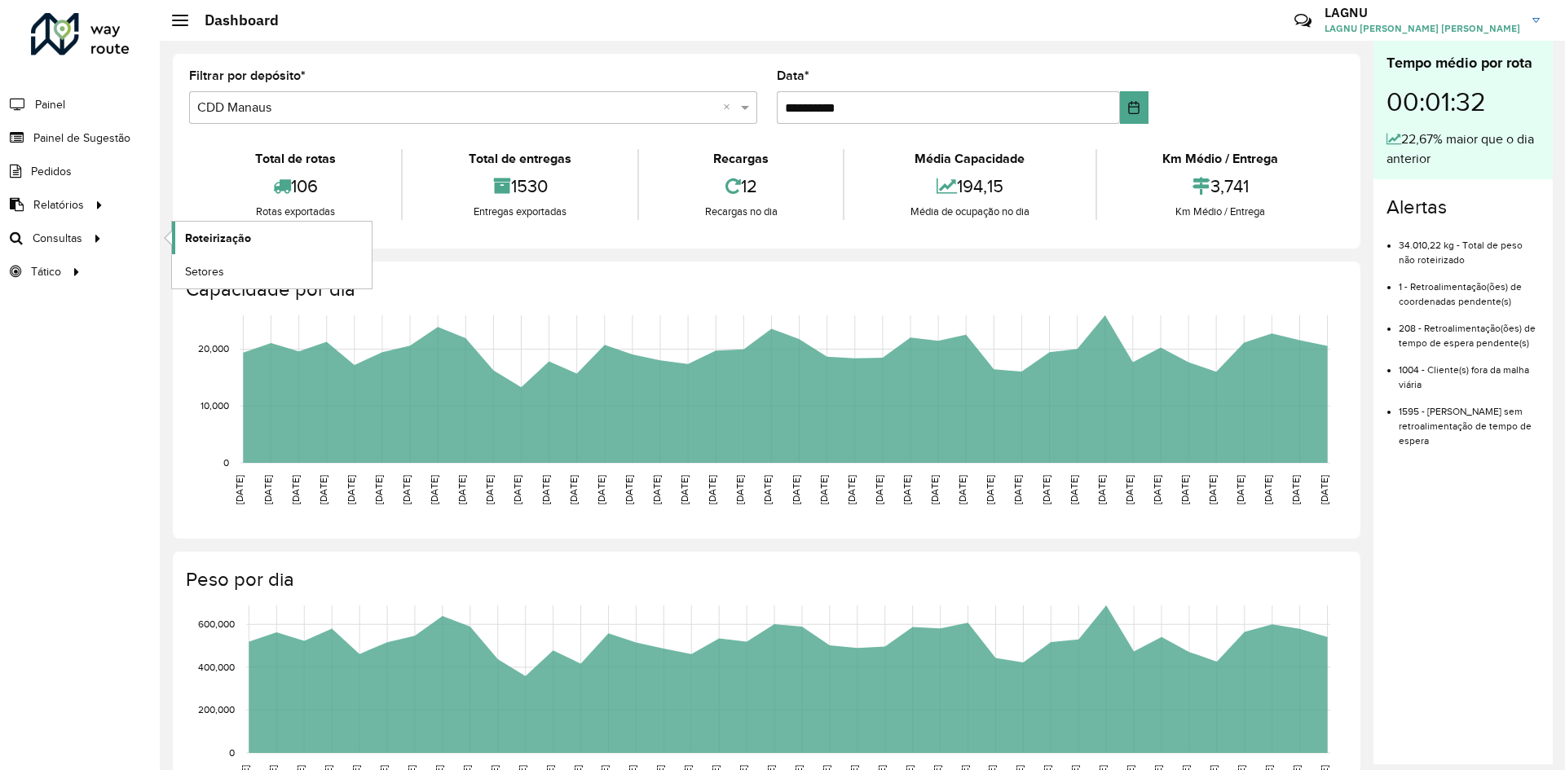
click at [199, 242] on span "Roteirização" at bounding box center [218, 238] width 66 height 17
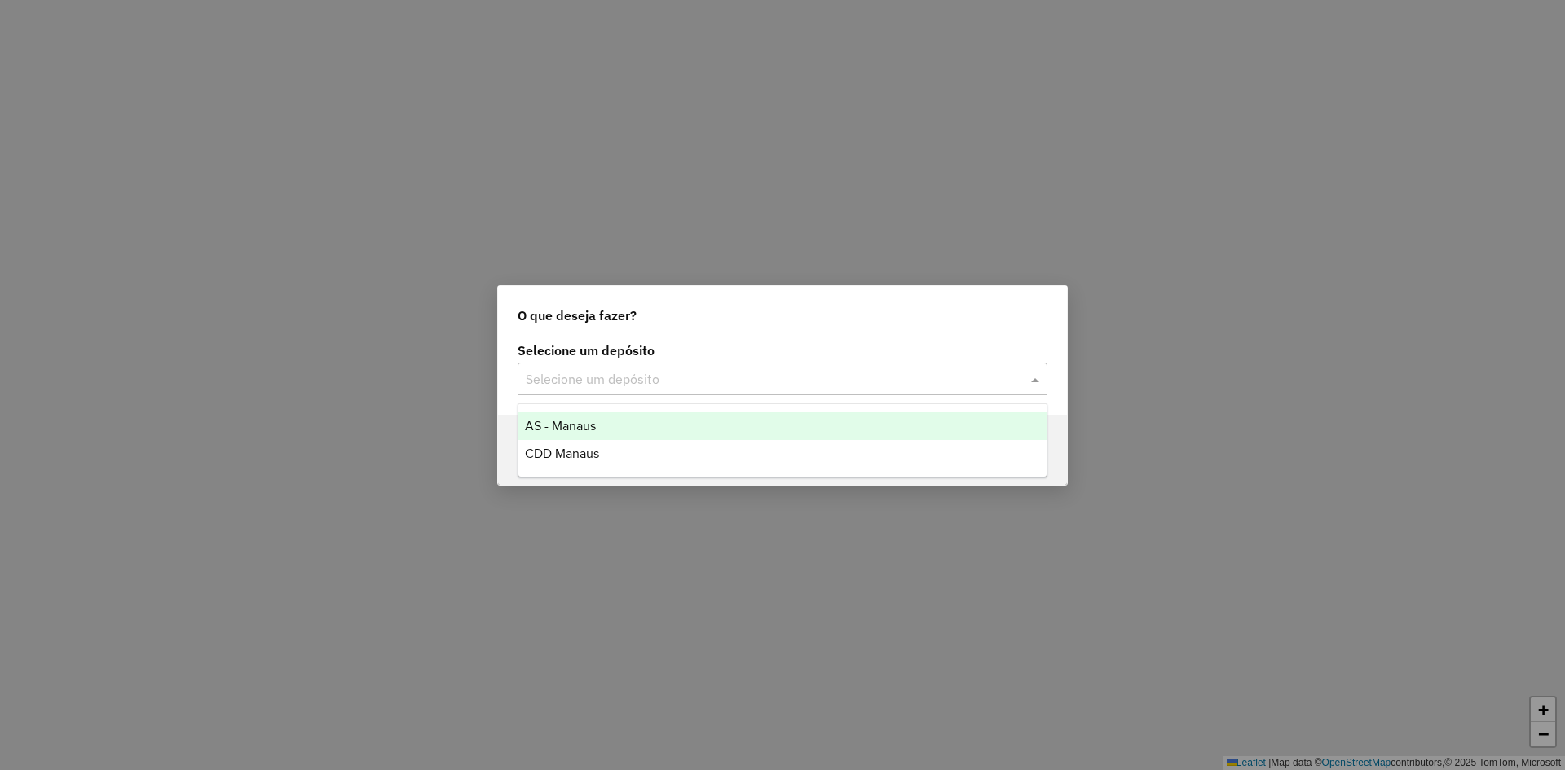
click at [728, 382] on input "text" at bounding box center [766, 380] width 481 height 20
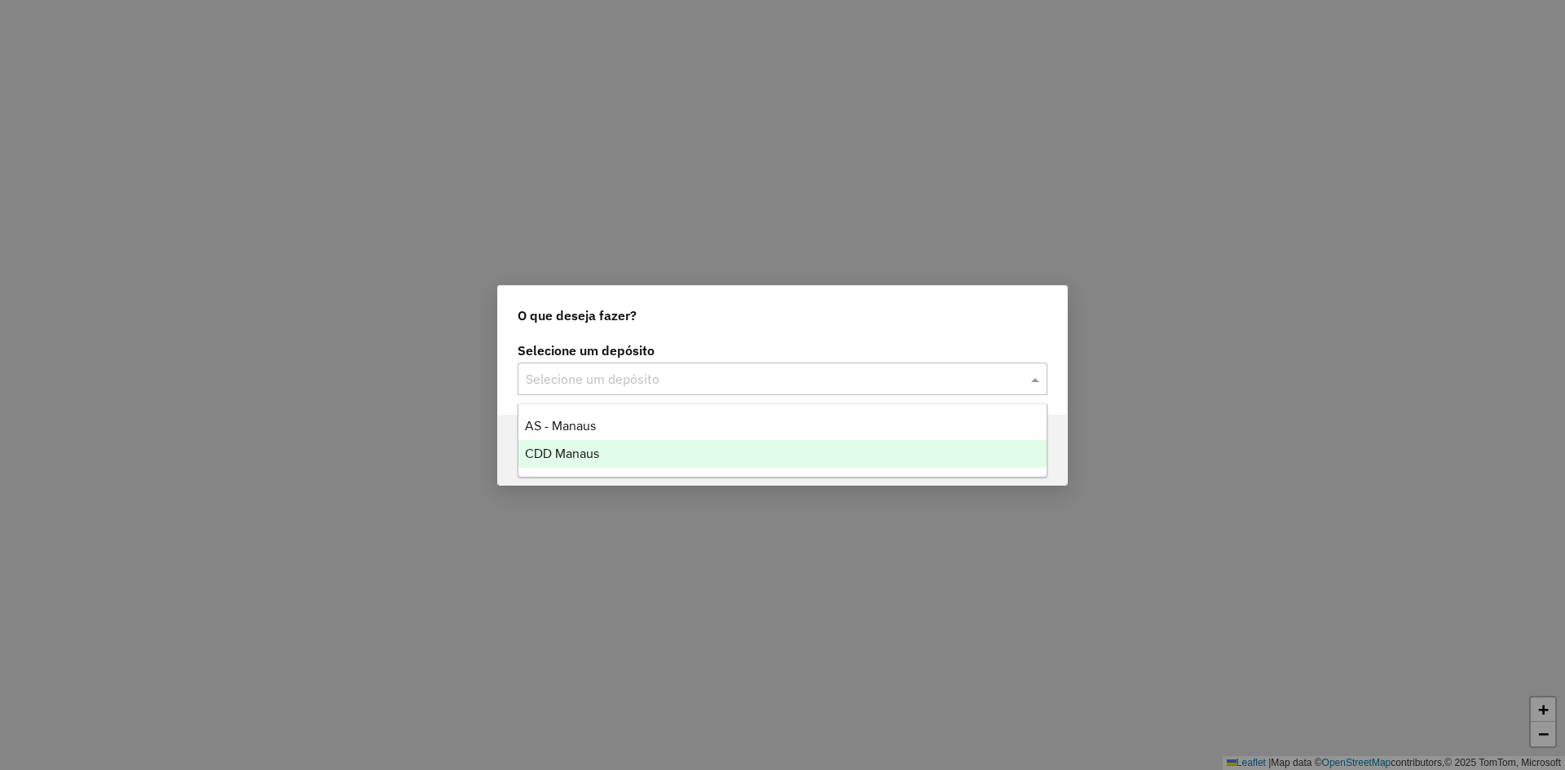
click at [657, 447] on div "CDD Manaus" at bounding box center [782, 454] width 528 height 28
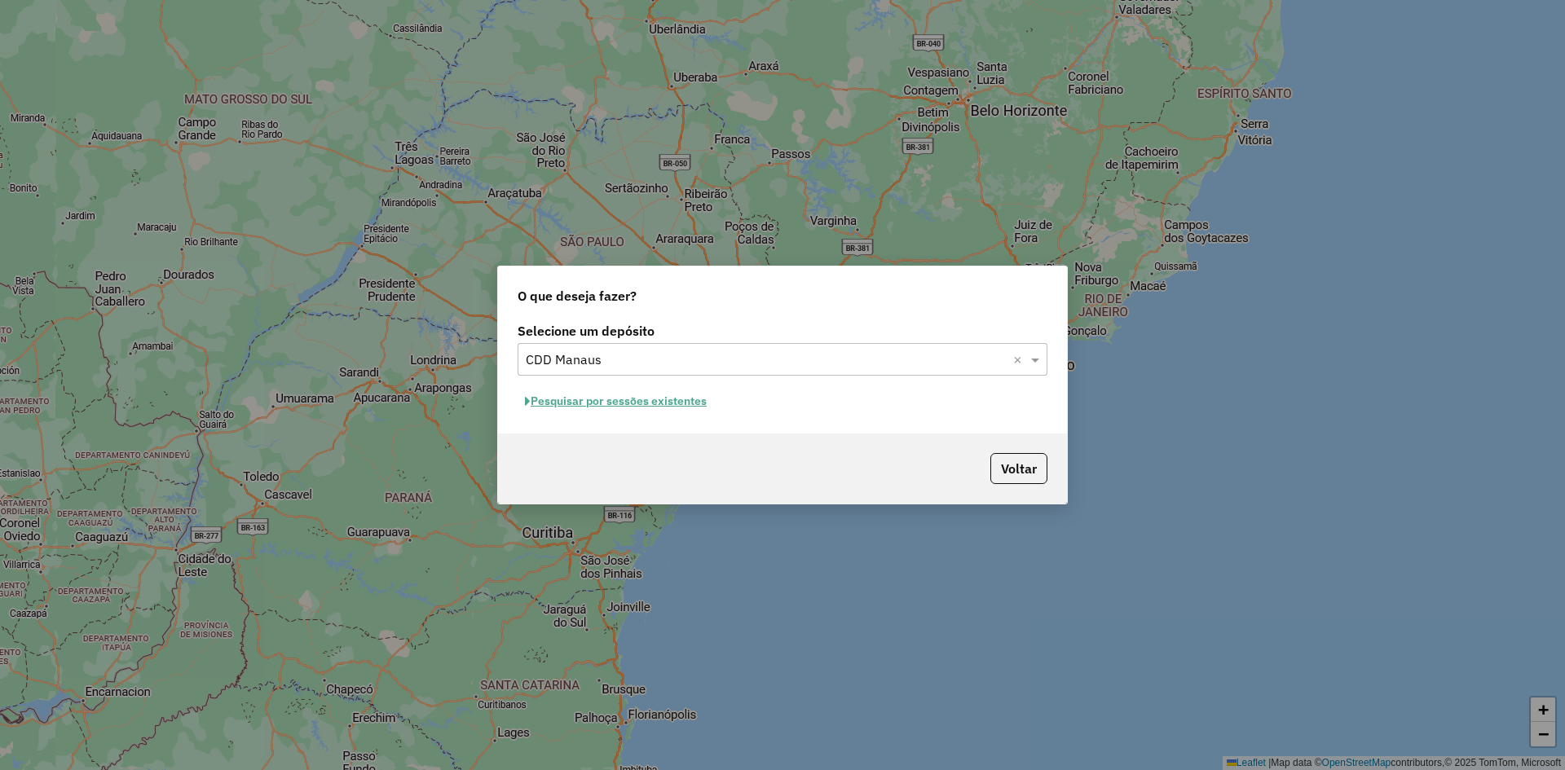
click at [673, 404] on button "Pesquisar por sessões existentes" at bounding box center [615, 401] width 196 height 25
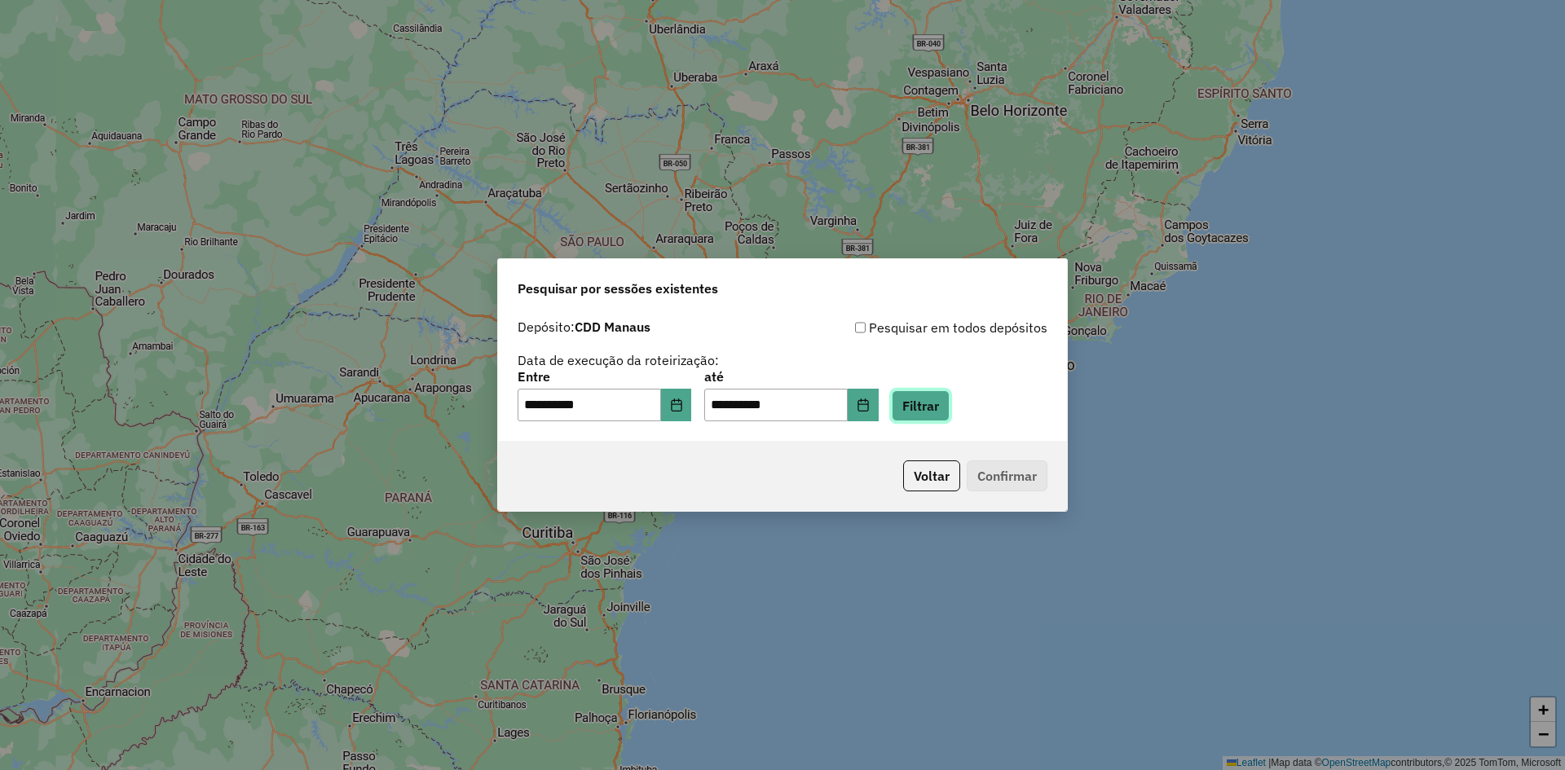
click at [936, 416] on button "Filtrar" at bounding box center [921, 405] width 58 height 31
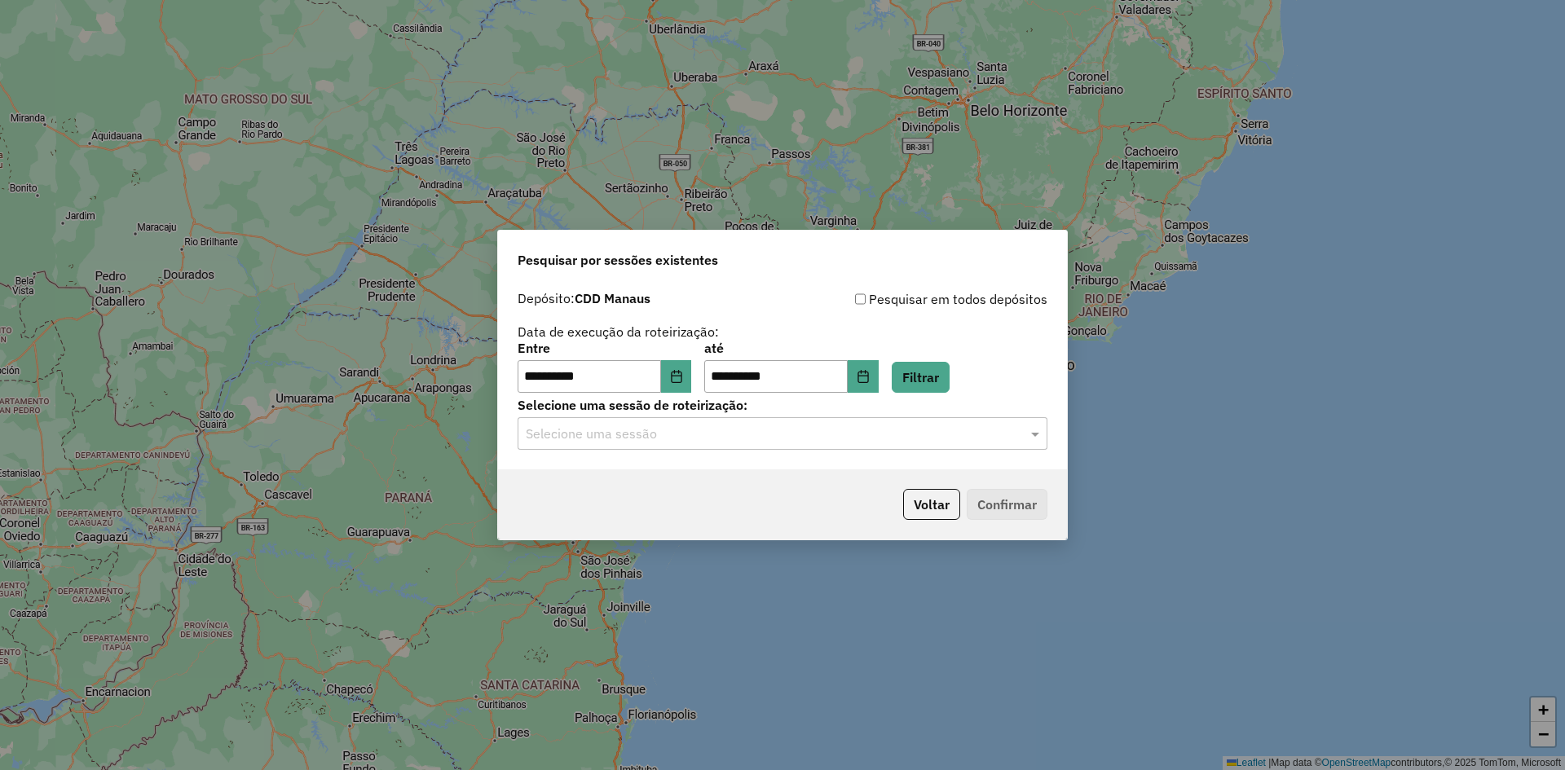
click at [830, 451] on div "**********" at bounding box center [782, 376] width 569 height 187
click at [821, 437] on input "text" at bounding box center [766, 435] width 481 height 20
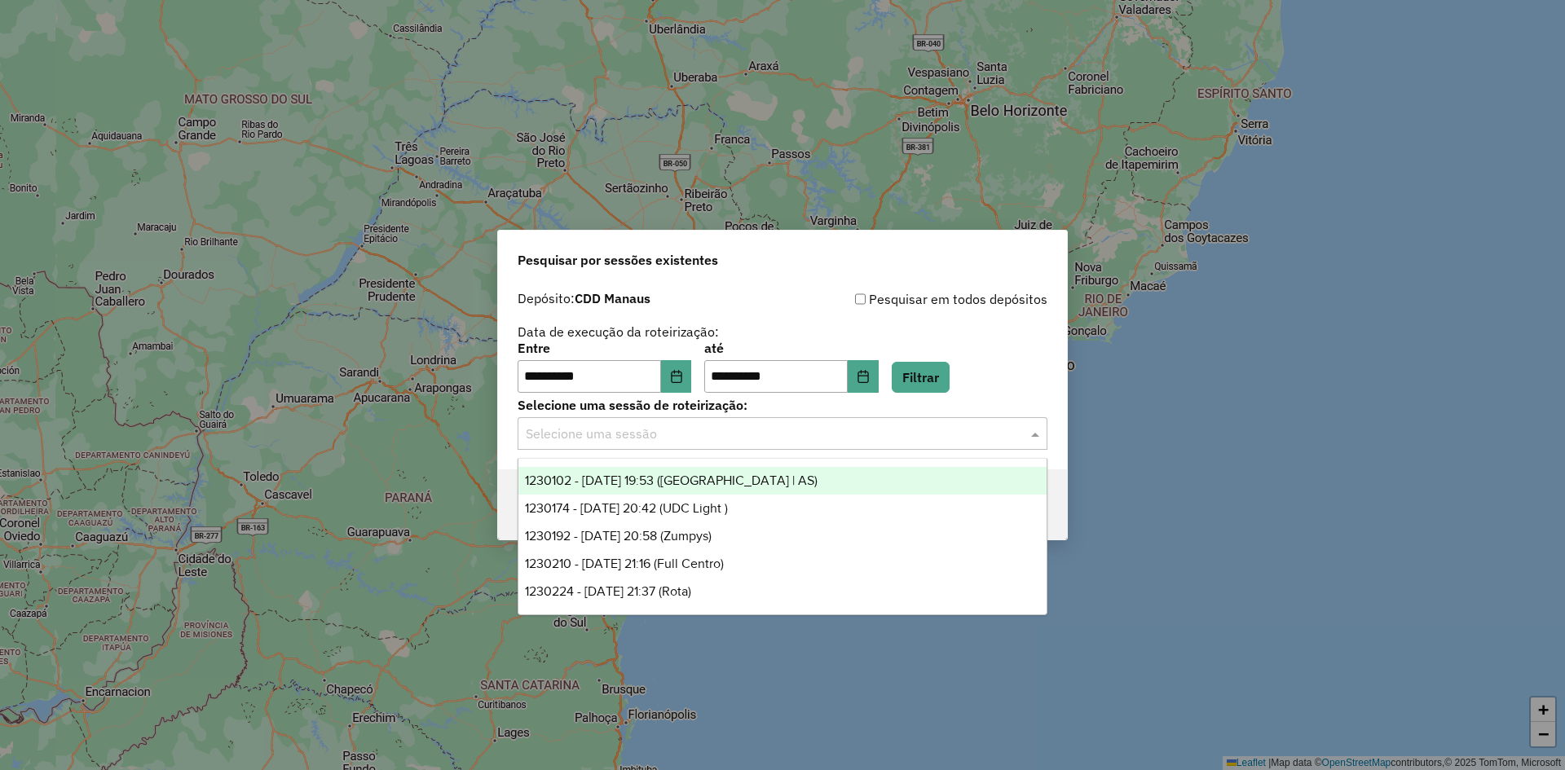
click at [765, 480] on div "1230102 - 15/08/2025 19:53 (Rota | AS)" at bounding box center [782, 481] width 528 height 28
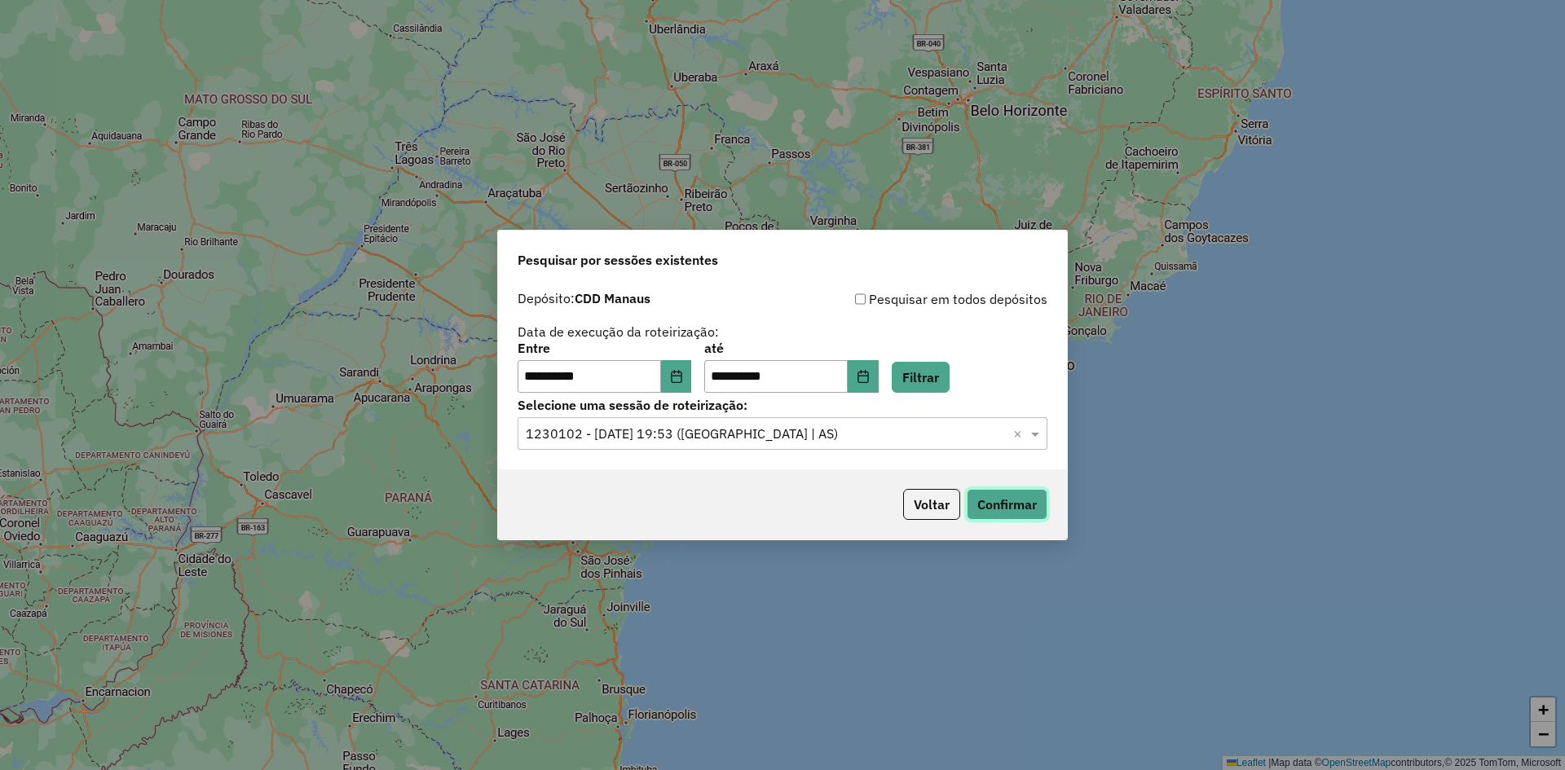
click at [1027, 505] on button "Confirmar" at bounding box center [1007, 504] width 81 height 31
click at [953, 438] on input "text" at bounding box center [766, 435] width 481 height 20
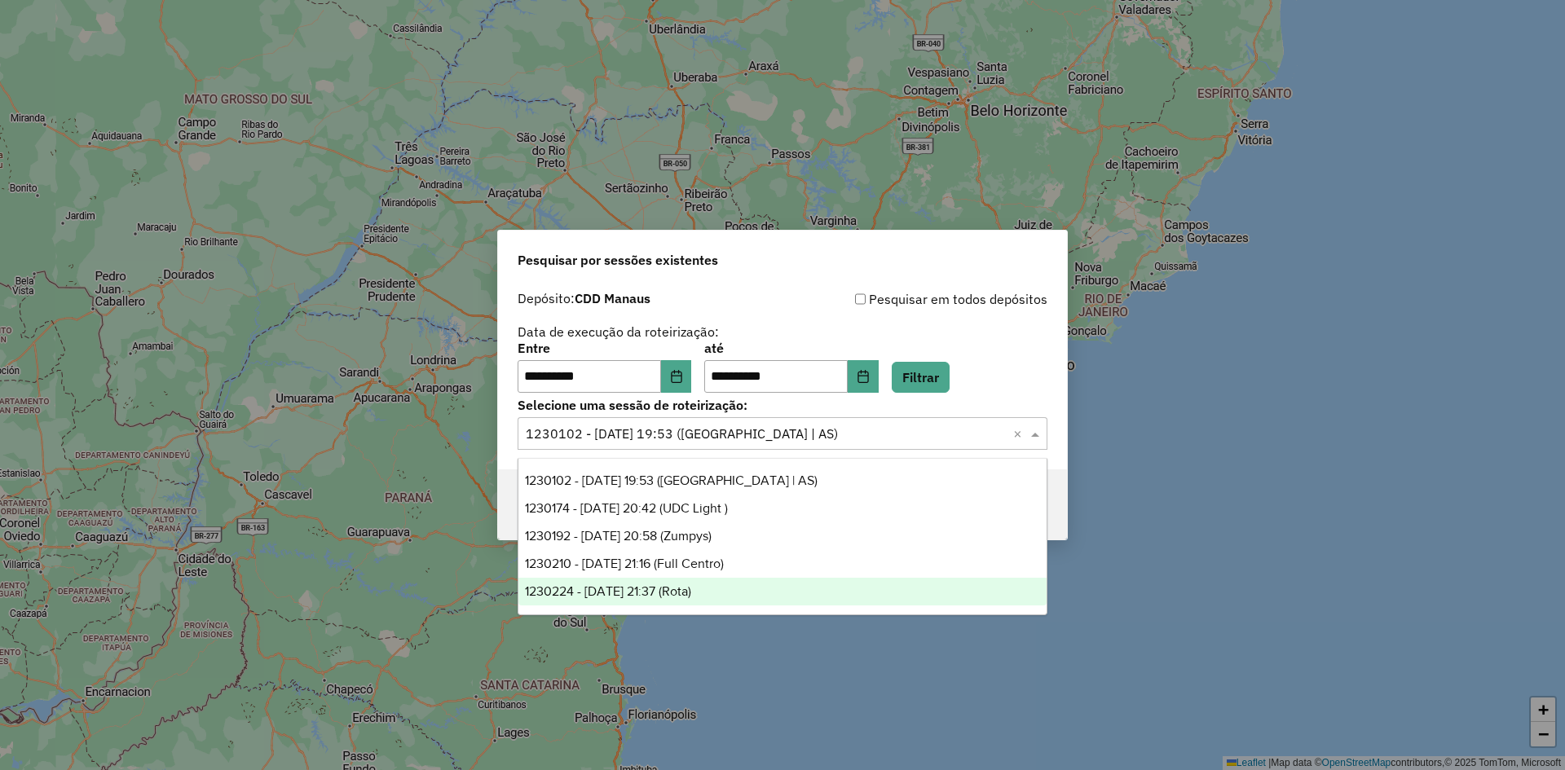
click at [691, 595] on span "1230224 - 15/08/2025 21:37 (Rota)" at bounding box center [608, 591] width 166 height 14
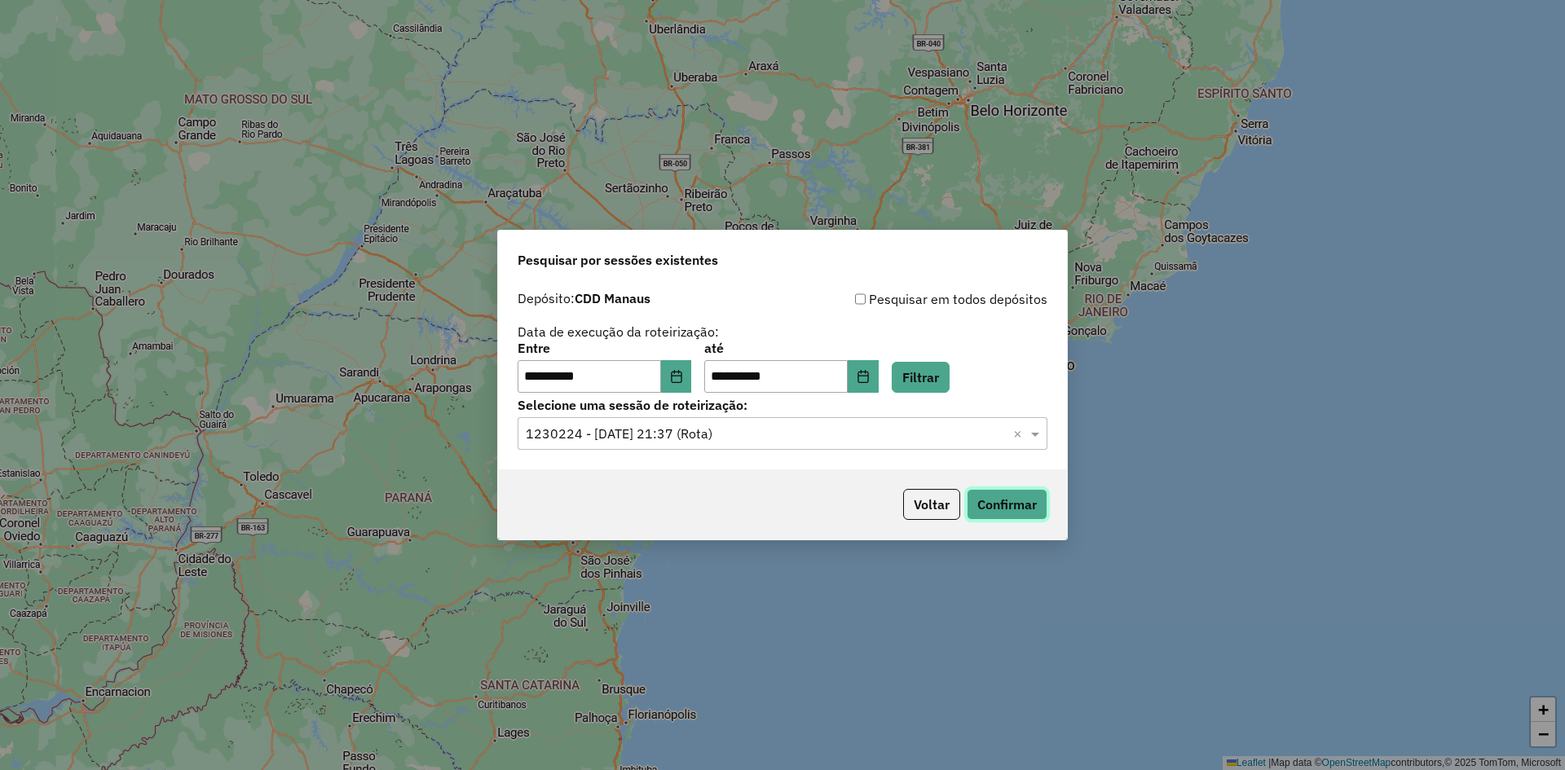
click at [998, 518] on button "Confirmar" at bounding box center [1007, 504] width 81 height 31
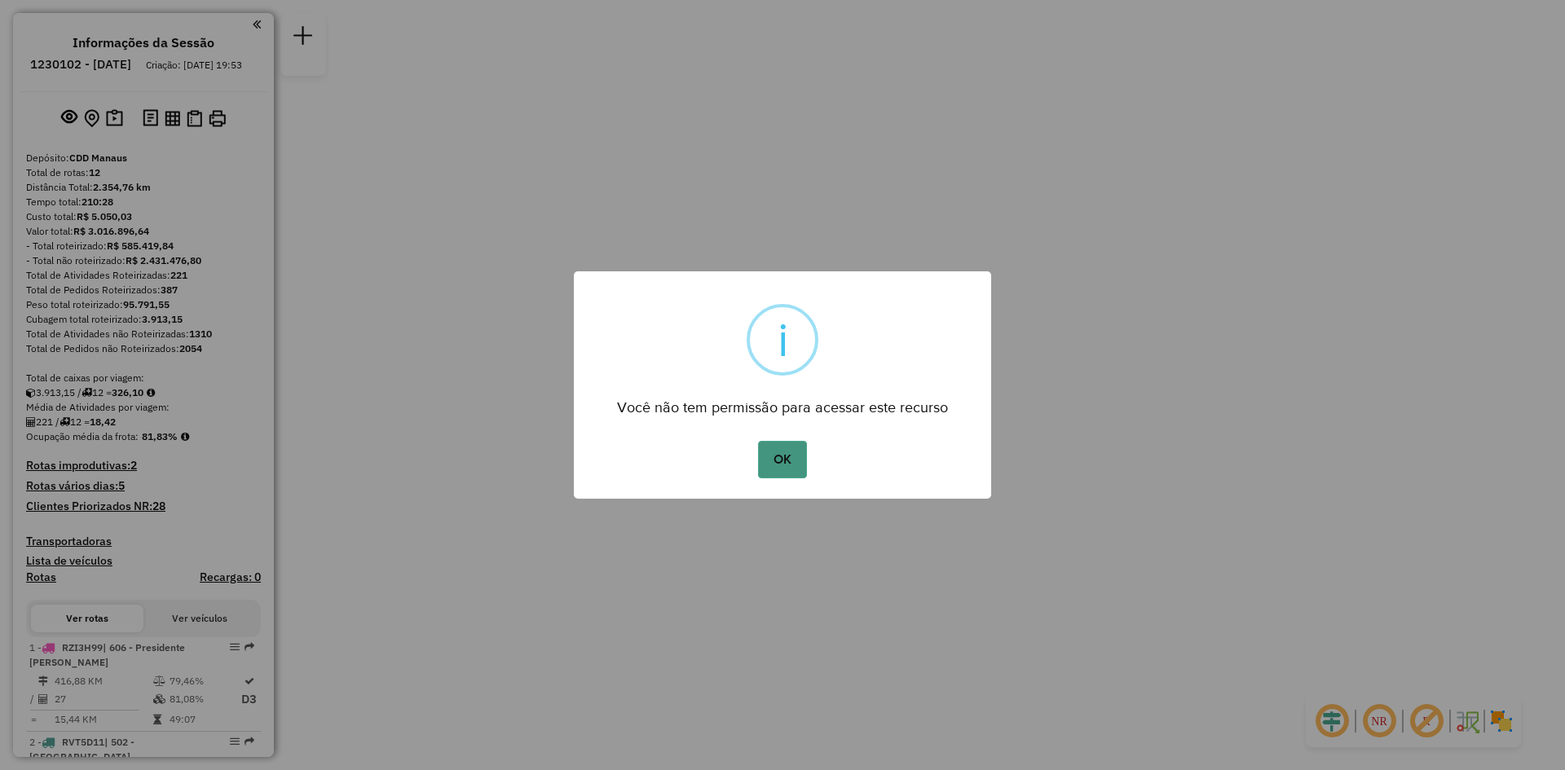
click at [786, 467] on button "OK" at bounding box center [782, 459] width 48 height 37
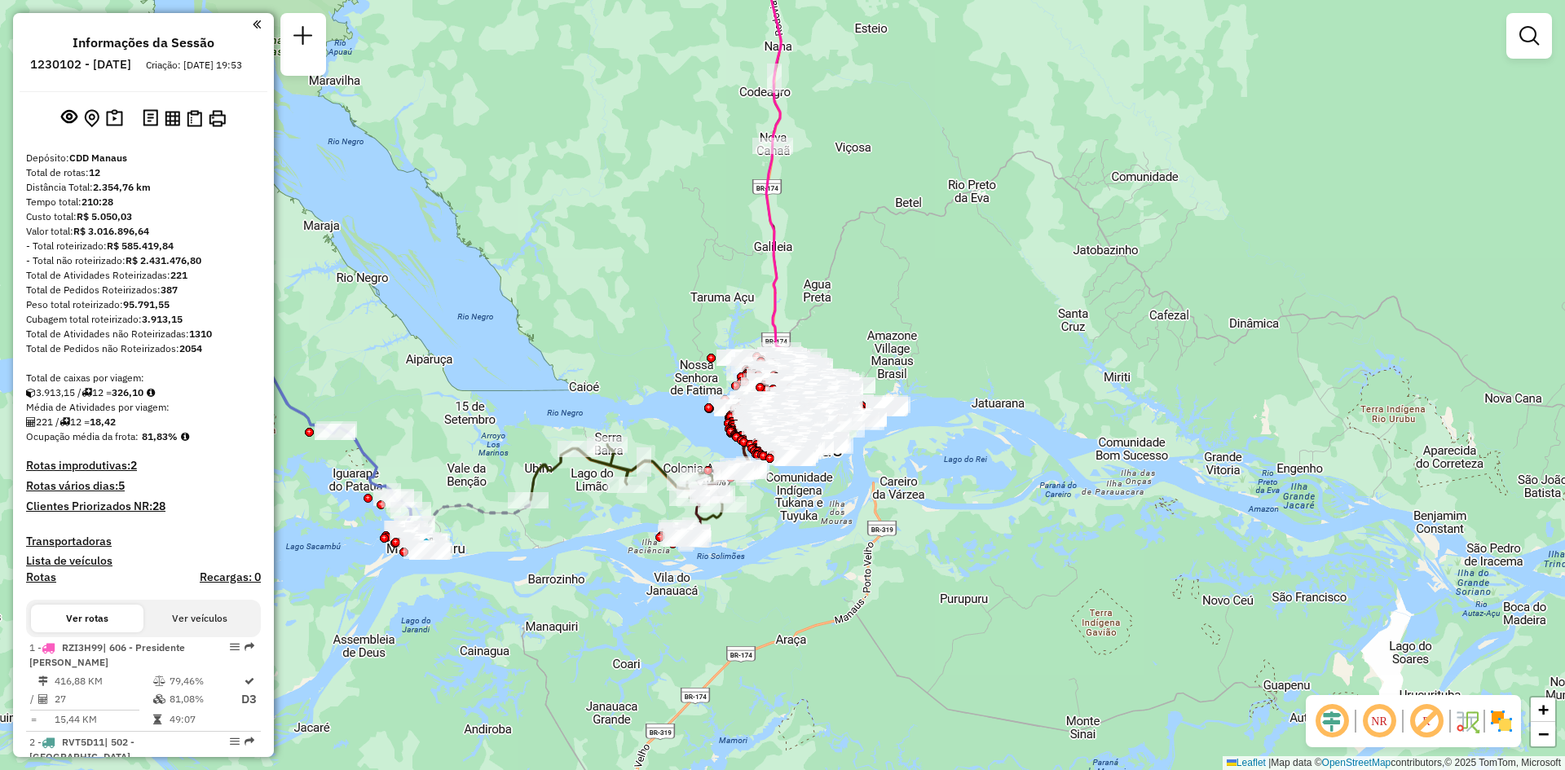
click at [253, 28] on em at bounding box center [257, 24] width 8 height 15
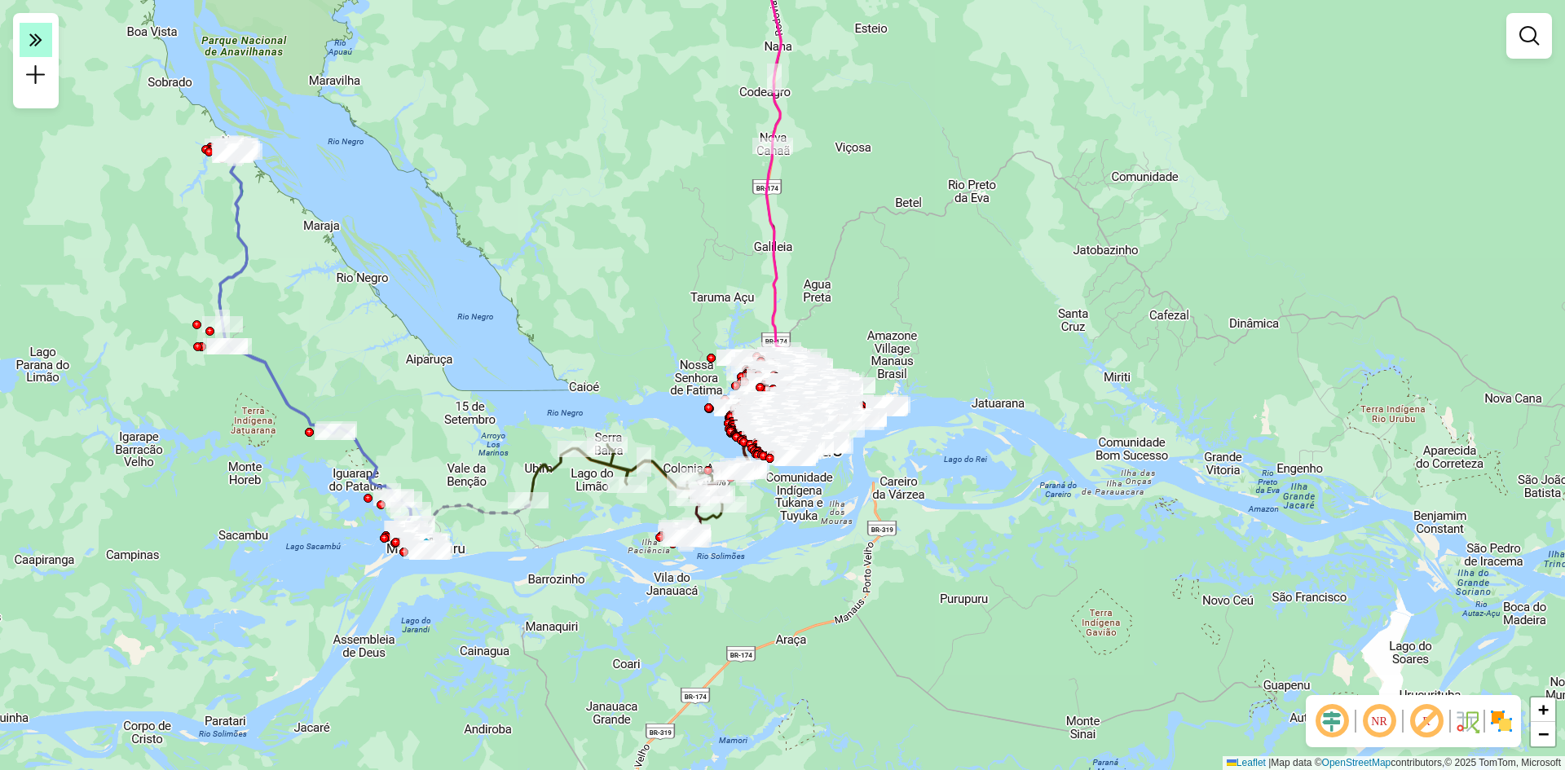
click at [46, 42] on em at bounding box center [36, 40] width 33 height 34
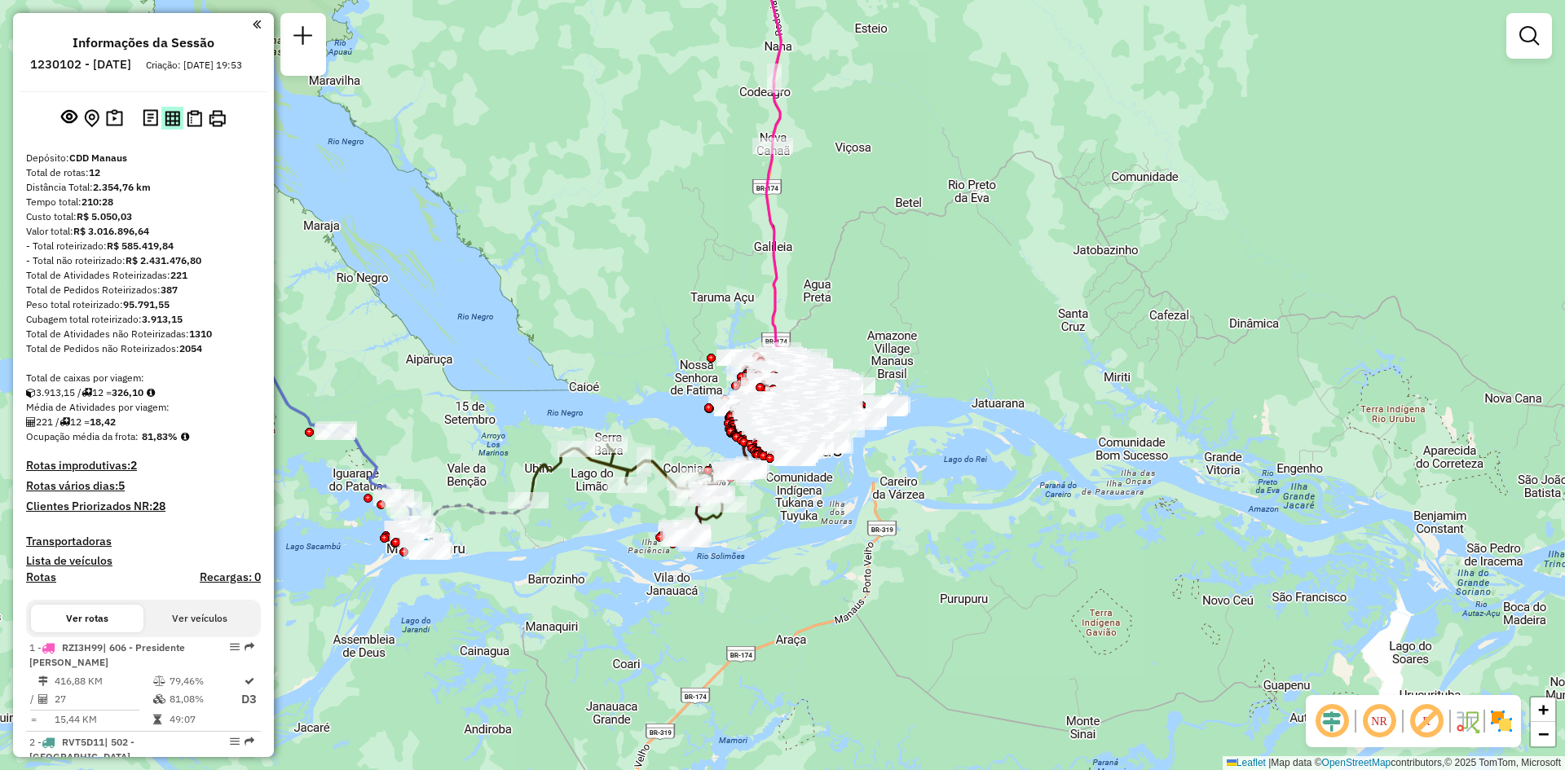
click at [148, 180] on div "Total de rotas: 12" at bounding box center [143, 172] width 235 height 15
drag, startPoint x: 173, startPoint y: 137, endPoint x: 152, endPoint y: 200, distance: 66.8
click at [154, 195] on div "Distância Total: 2.354,76 km" at bounding box center [143, 187] width 235 height 15
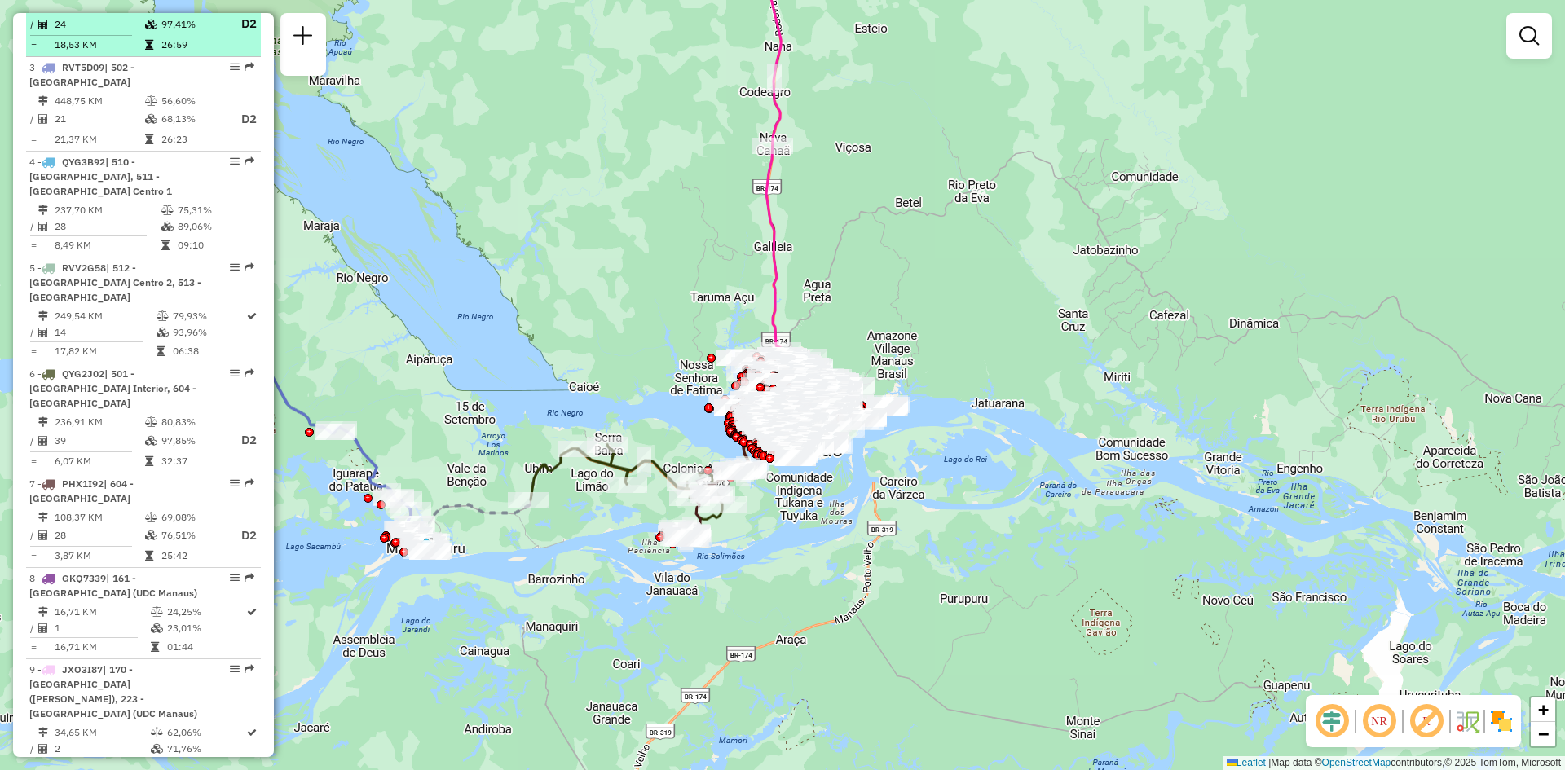
scroll to position [978, 0]
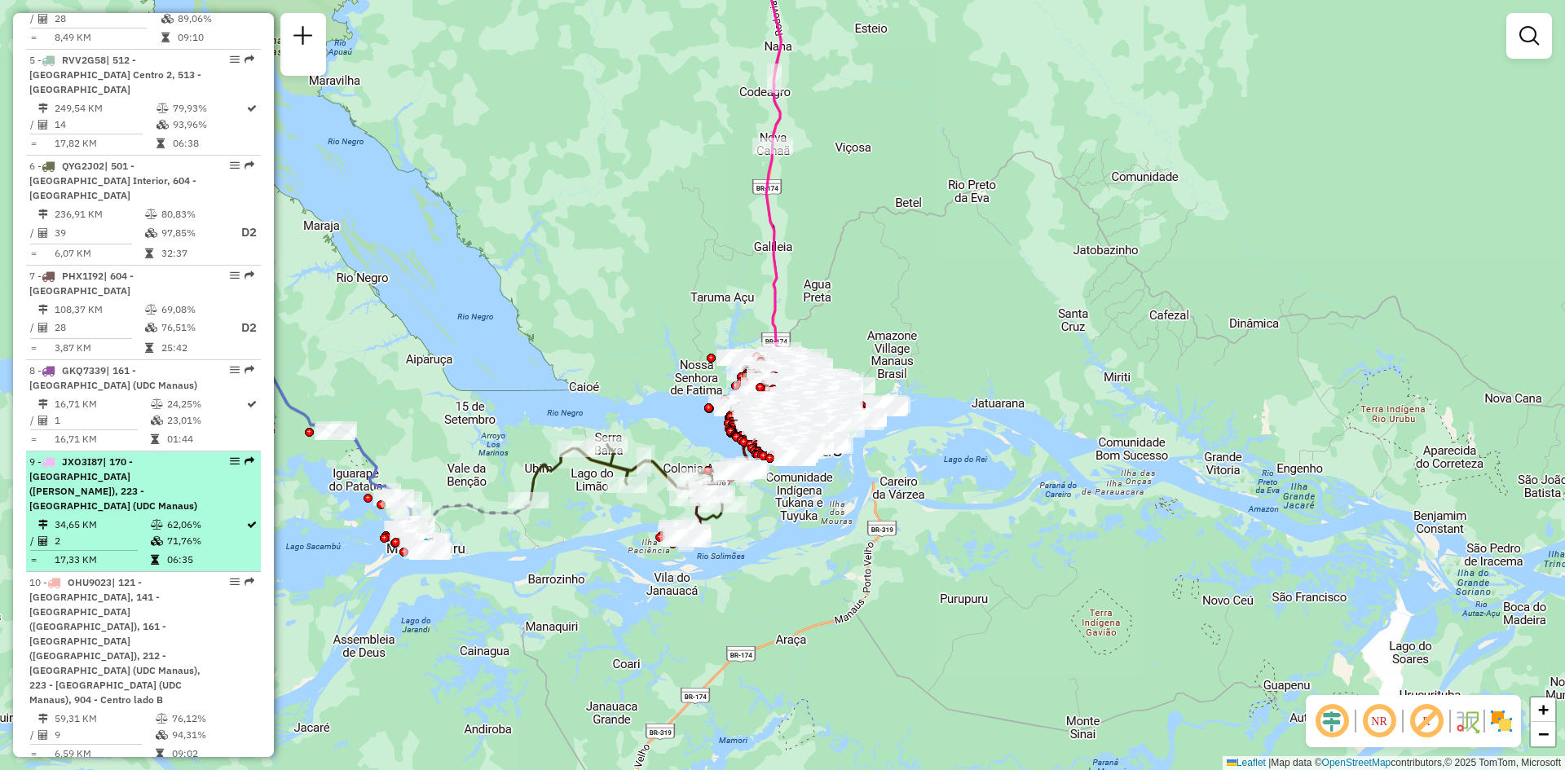
click at [126, 517] on td "34,65 KM" at bounding box center [102, 525] width 96 height 16
select select "**********"
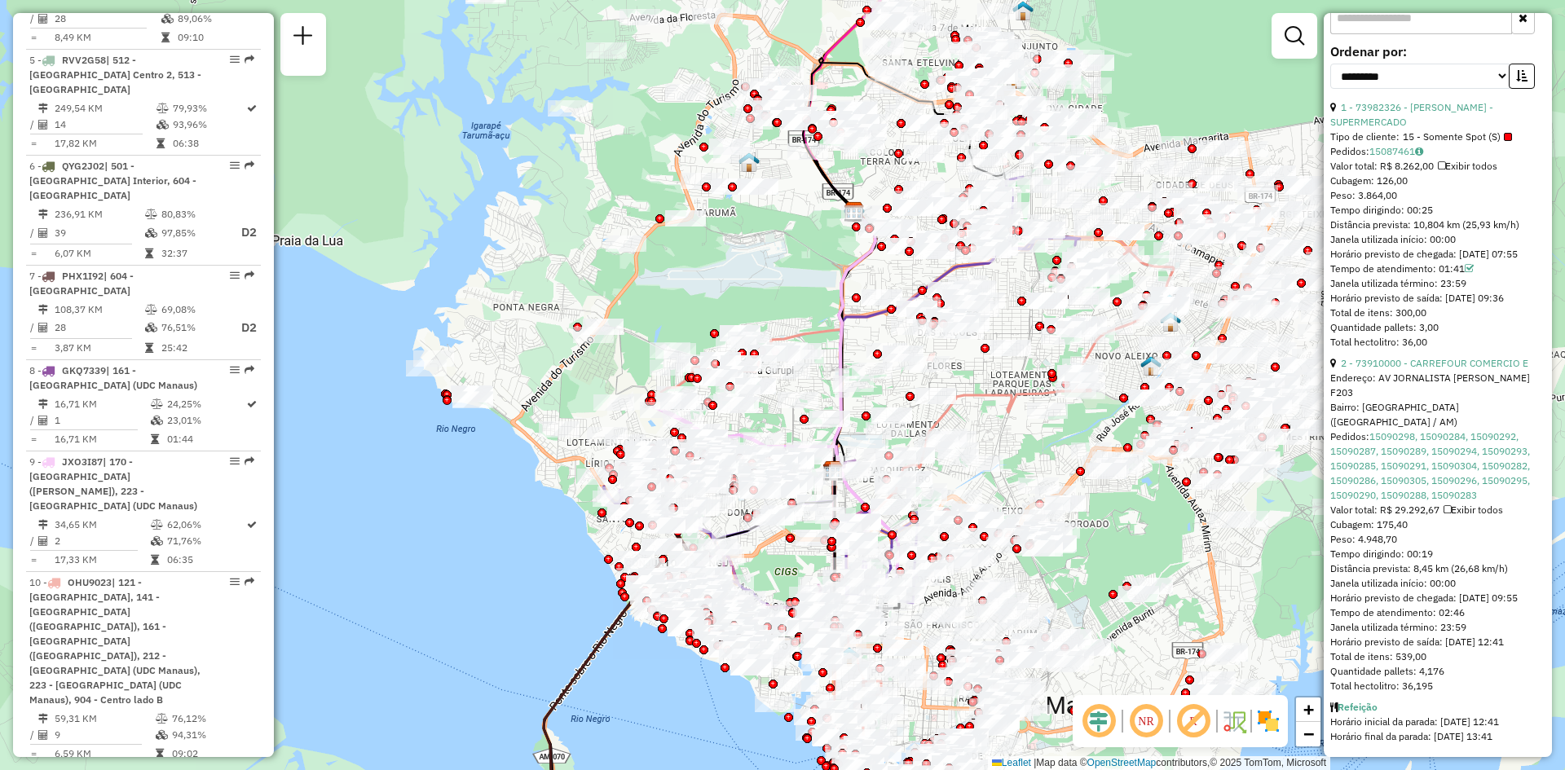
scroll to position [645, 0]
click at [1430, 450] on link "15090298, 15090284, 15090292, 15090287, 15090289, 15090294, 15090293, 15090285,…" at bounding box center [1430, 465] width 200 height 71
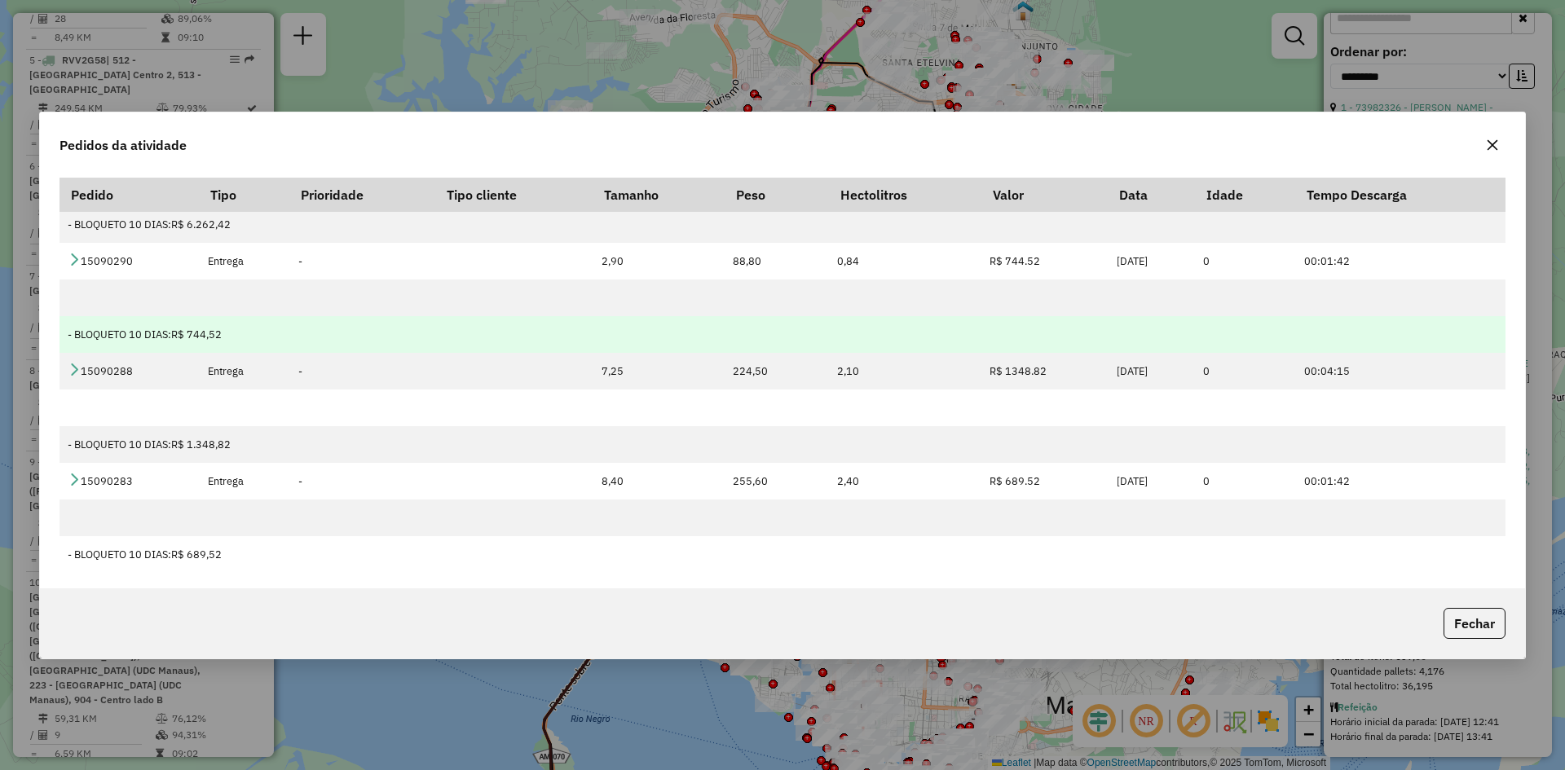
scroll to position [1623, 0]
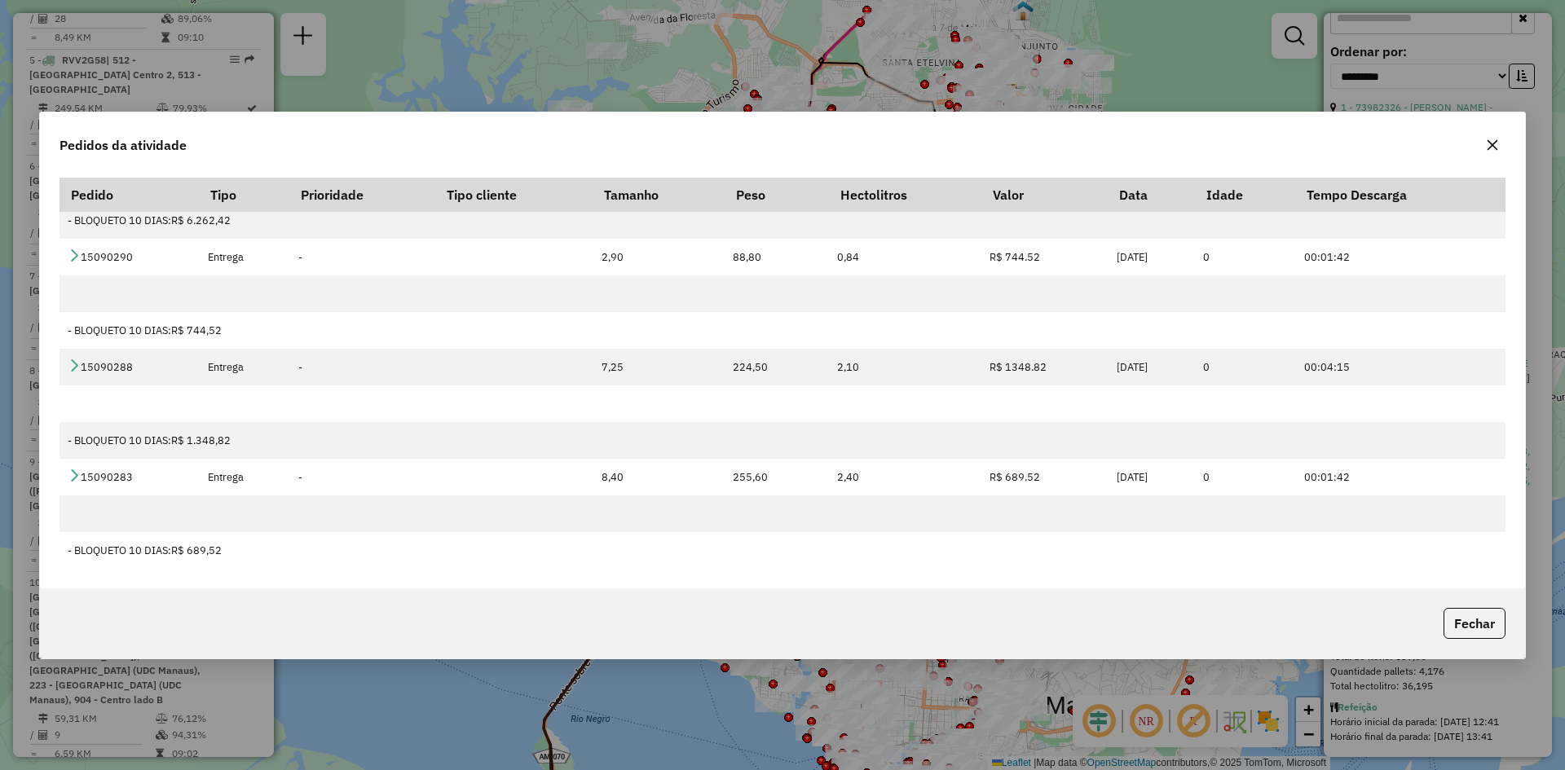
click at [1487, 145] on icon "button" at bounding box center [1492, 145] width 13 height 13
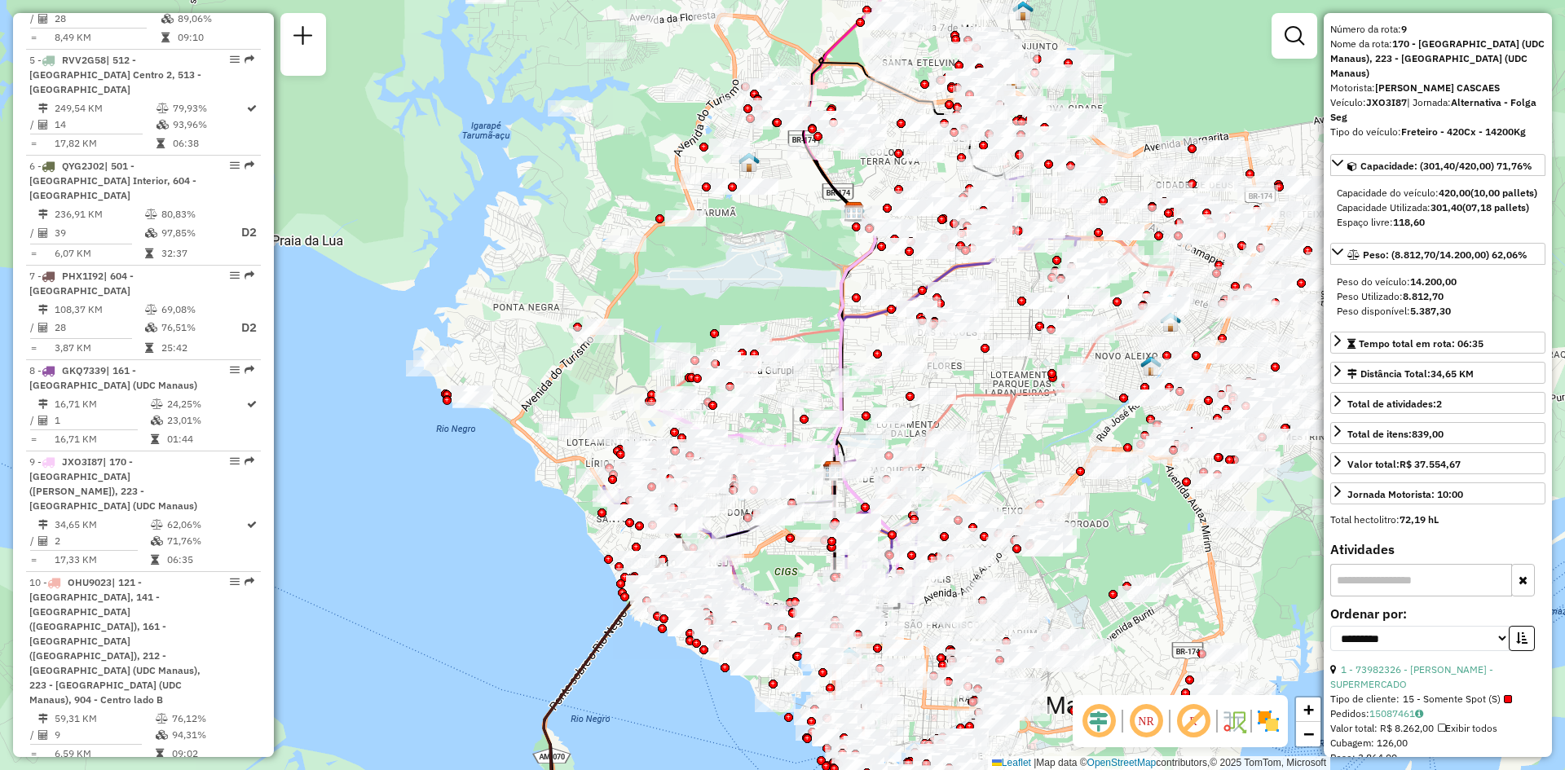
scroll to position [81, 0]
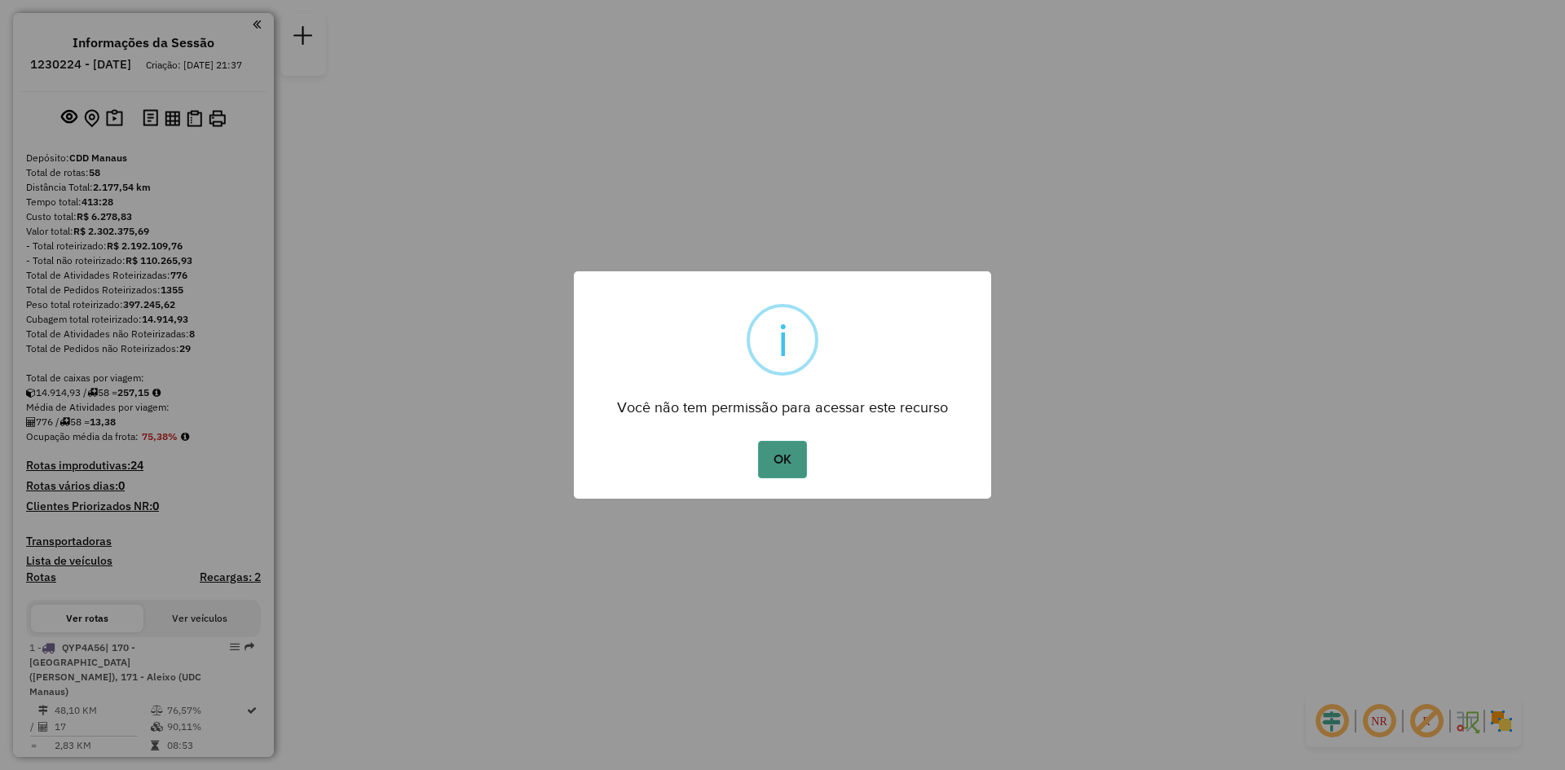
click at [787, 457] on button "OK" at bounding box center [782, 459] width 48 height 37
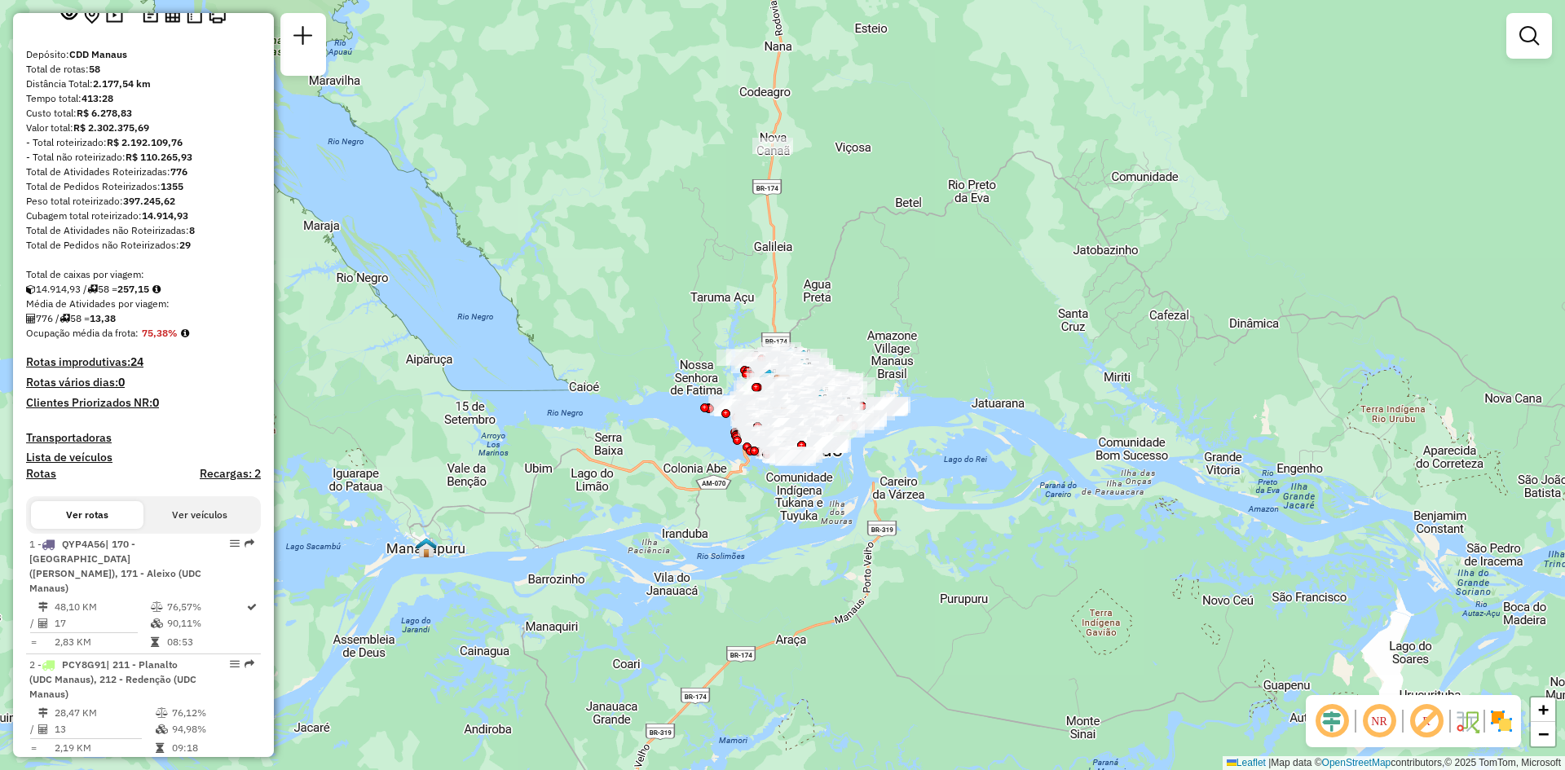
scroll to position [67, 0]
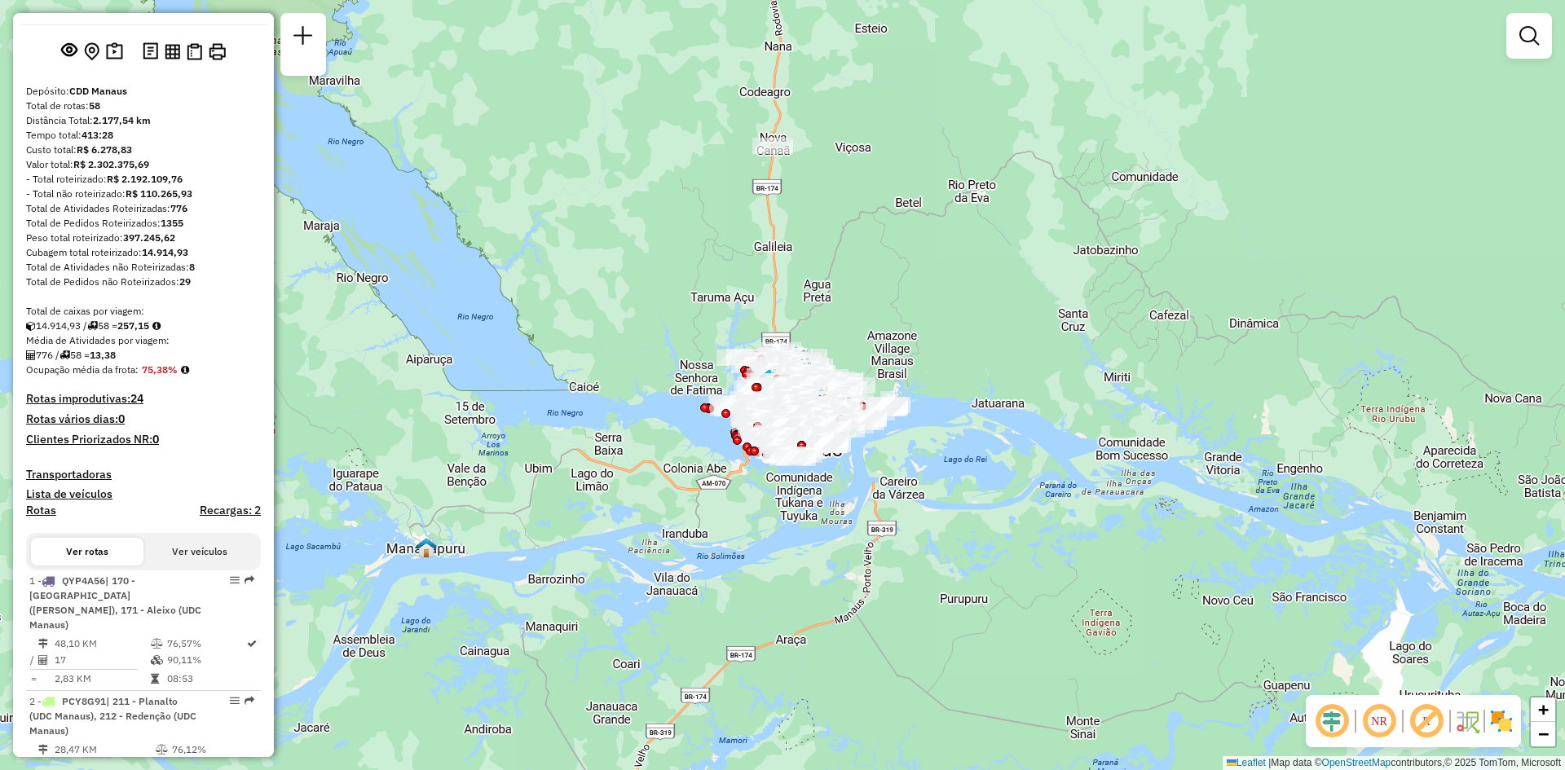
click at [185, 566] on button "Ver veículos" at bounding box center [199, 552] width 112 height 28
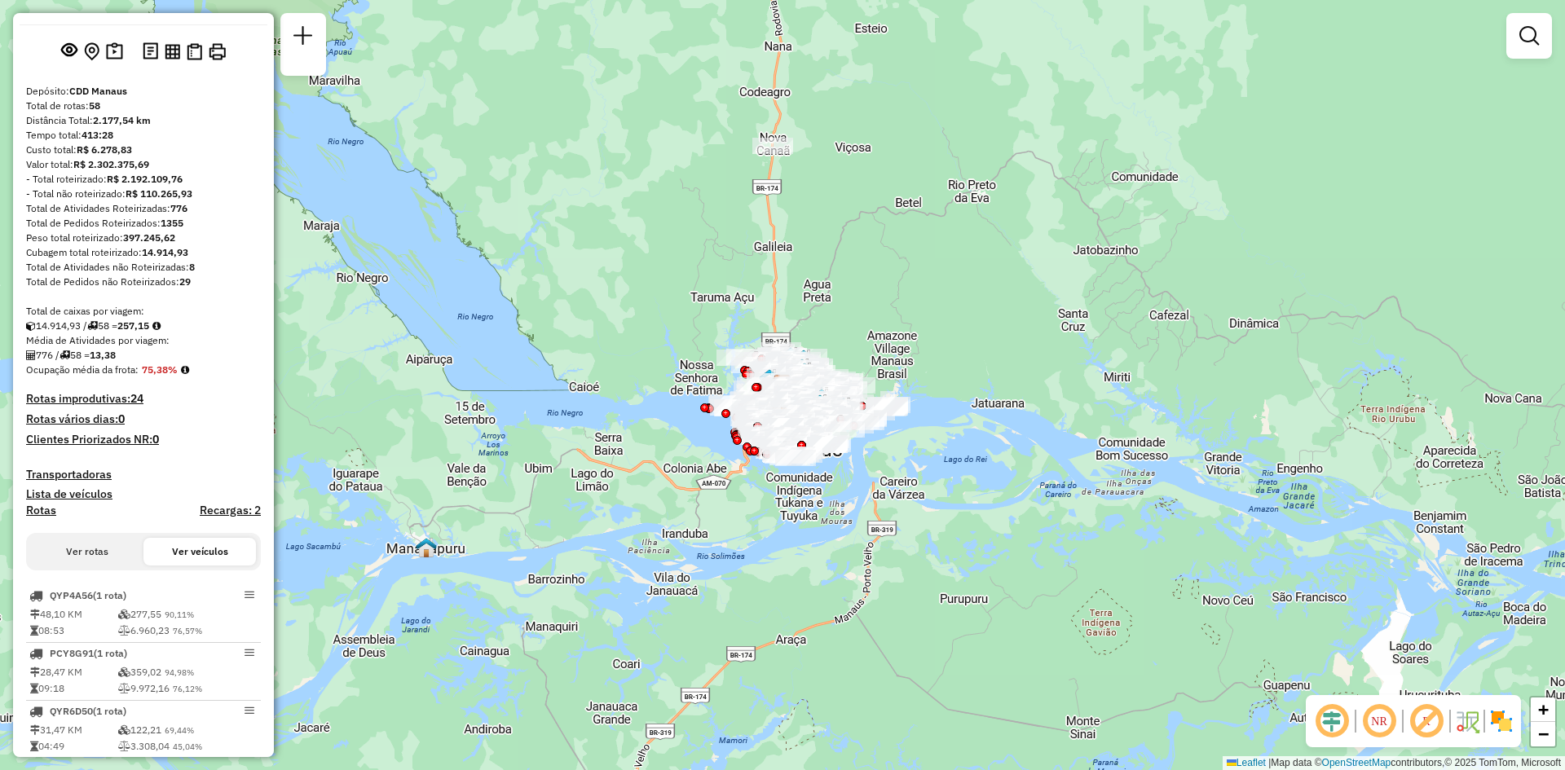
click at [119, 566] on button "Ver rotas" at bounding box center [87, 552] width 112 height 28
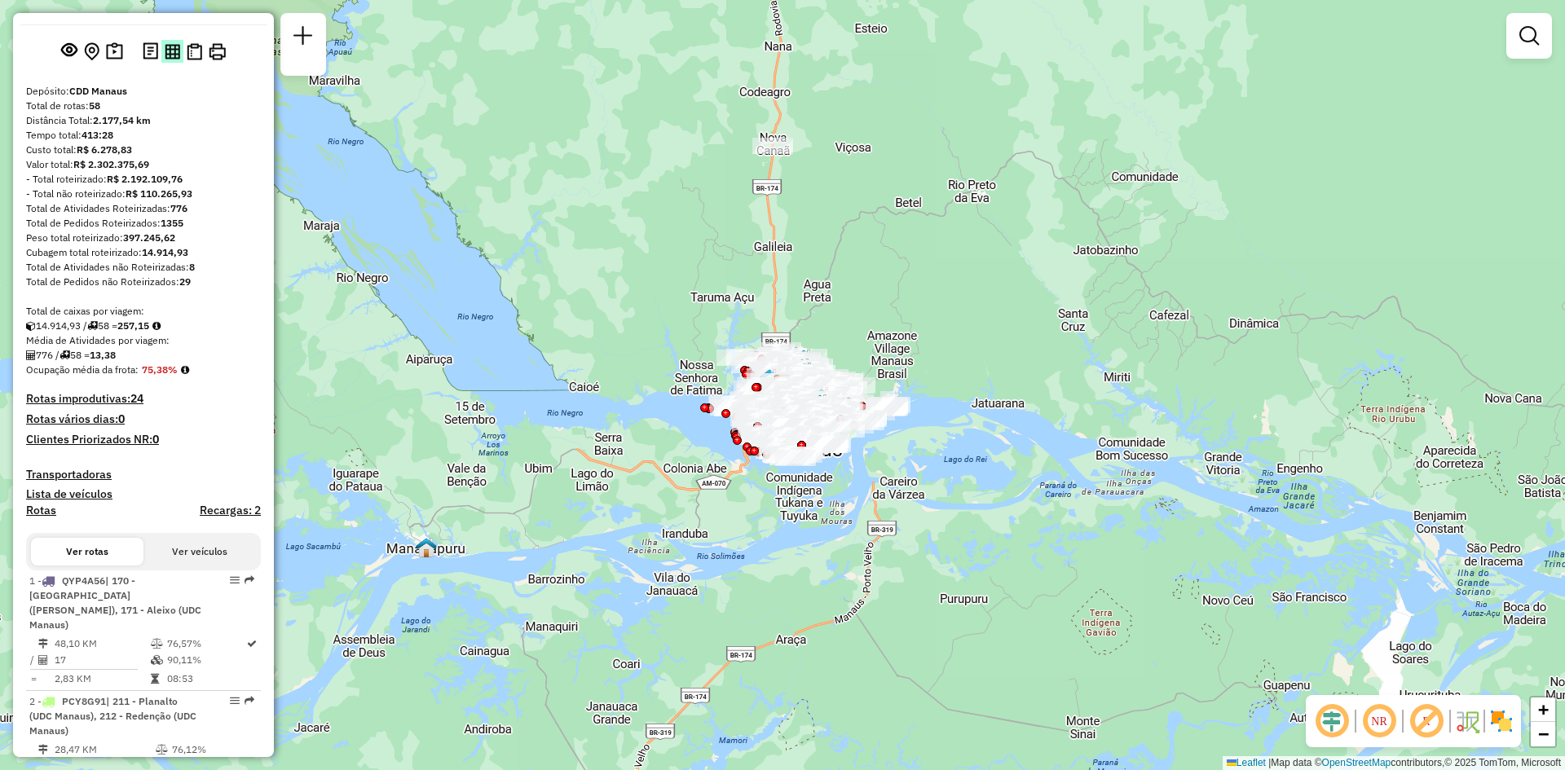
click at [170, 59] on img at bounding box center [172, 51] width 15 height 15
